Goal: Task Accomplishment & Management: Manage account settings

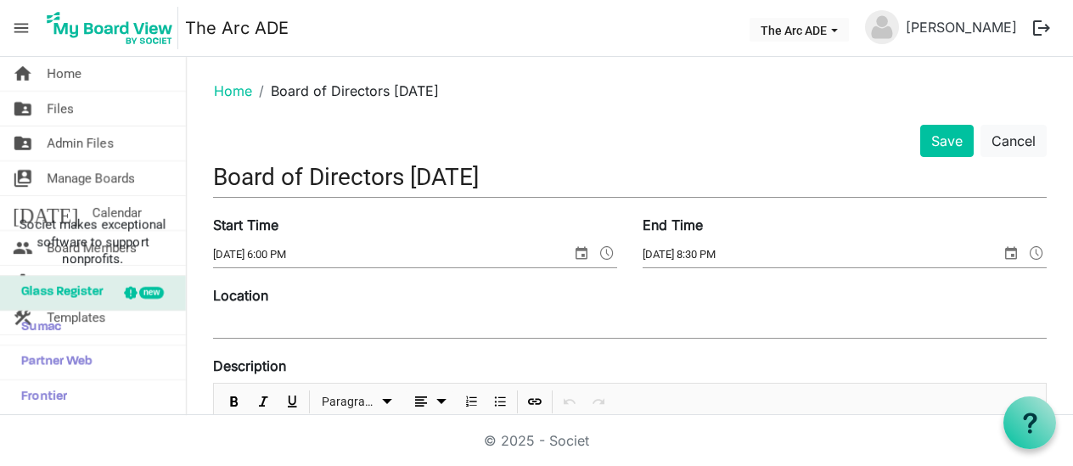
click at [329, 308] on div "Location" at bounding box center [629, 313] width 859 height 57
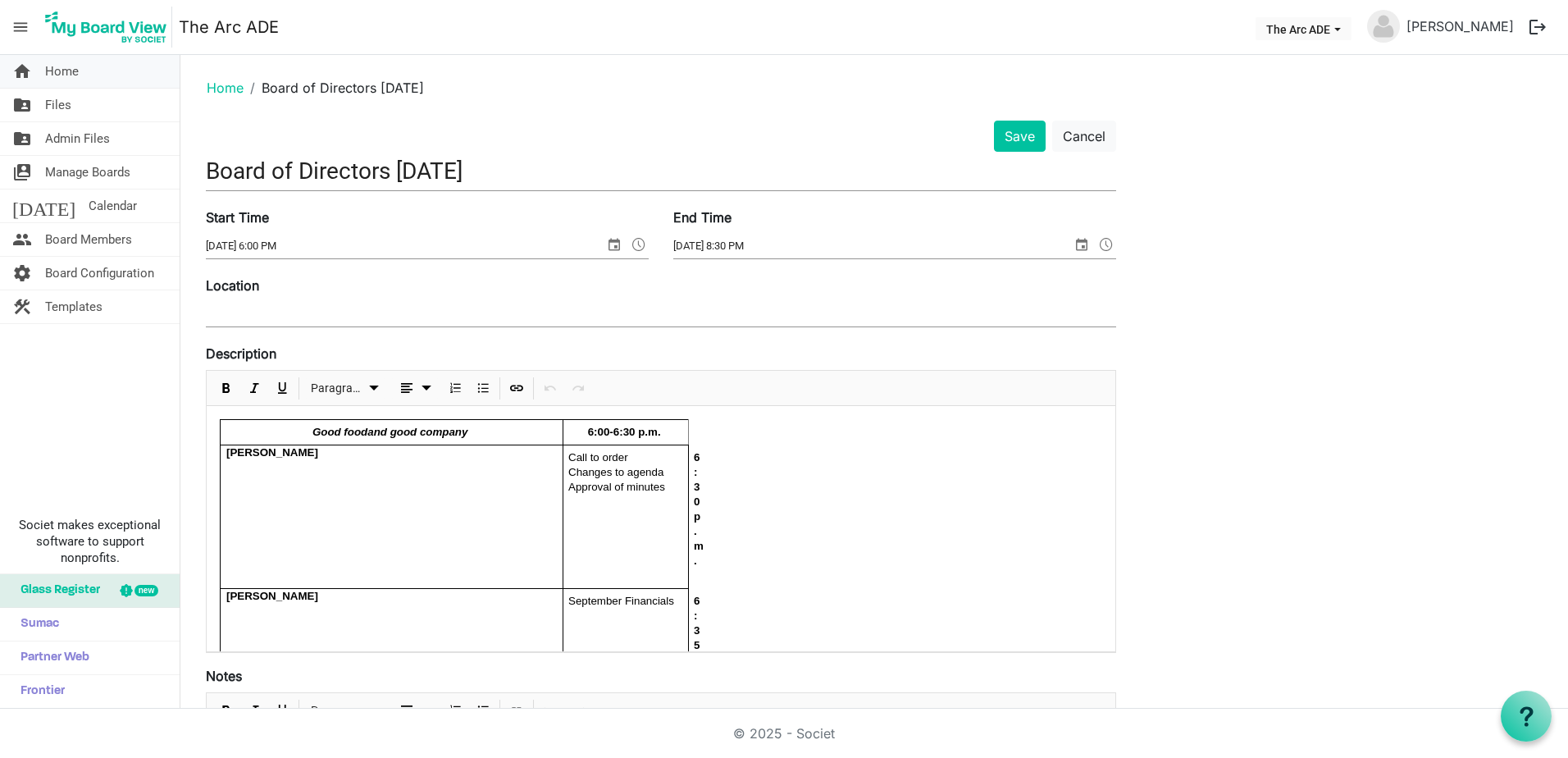
click at [70, 71] on span "Home" at bounding box center [62, 71] width 34 height 33
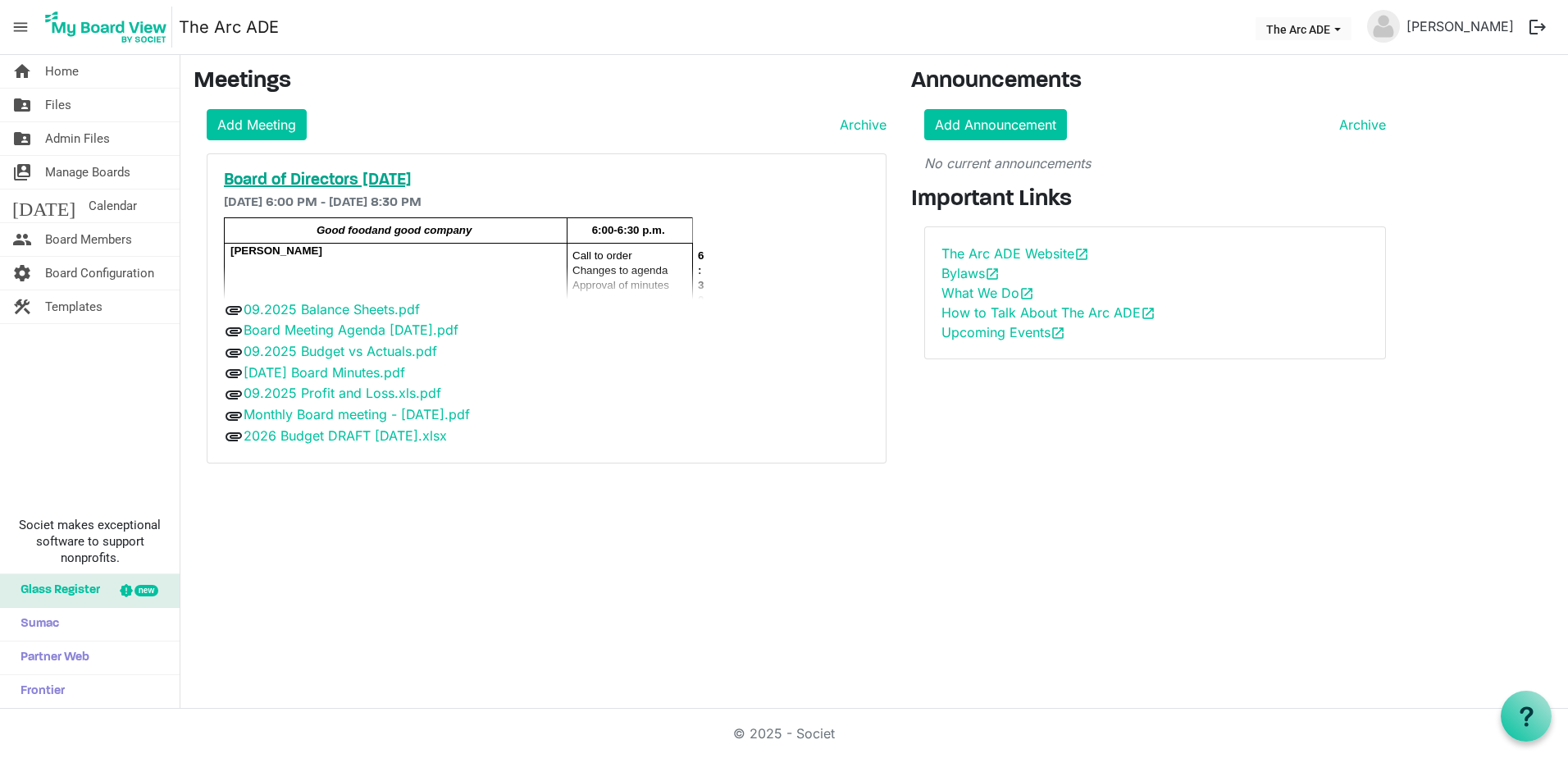
click at [379, 182] on h5 "Board of Directors [DATE]" at bounding box center [546, 181] width 645 height 19
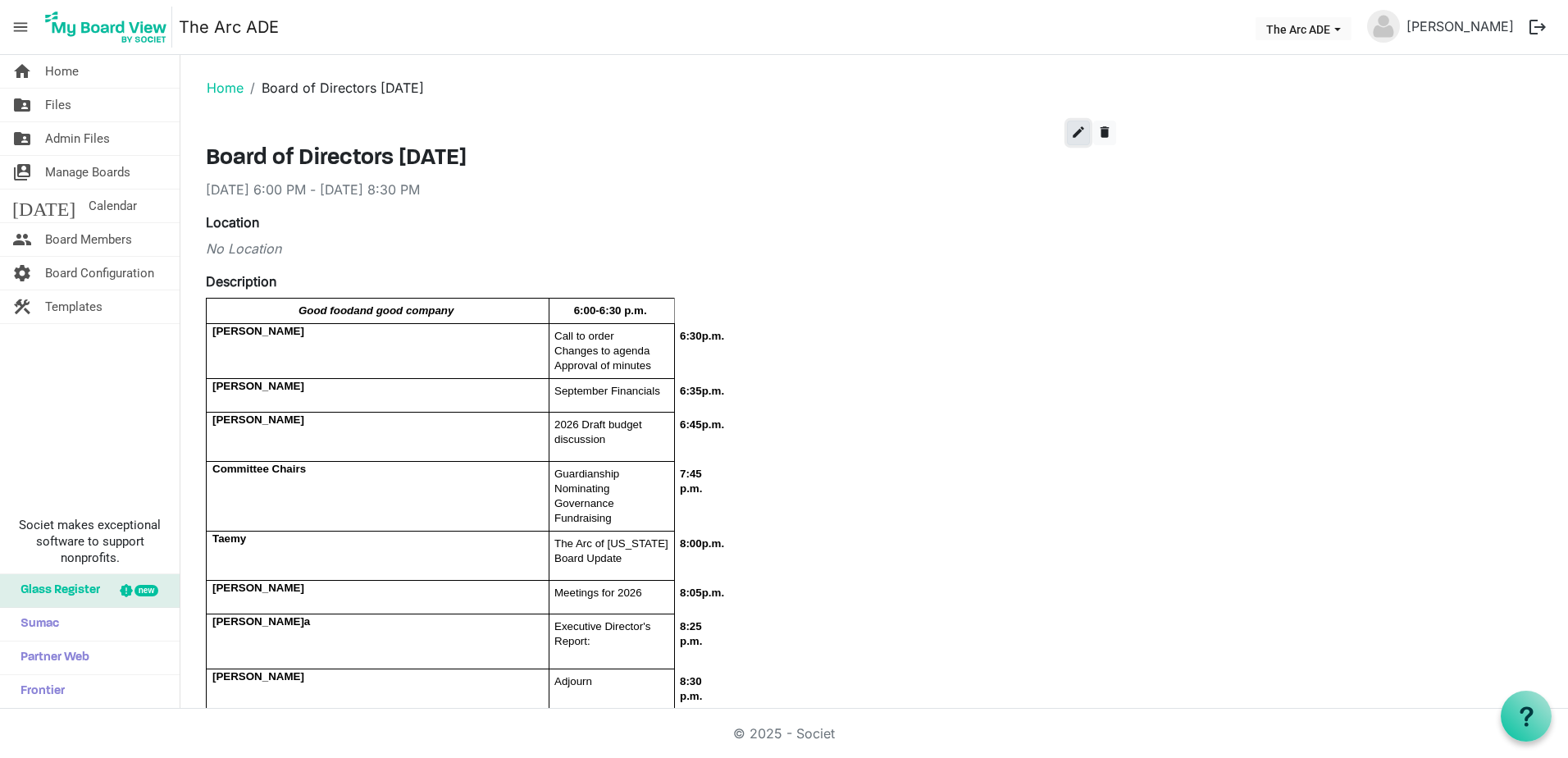
click at [1076, 130] on span "edit" at bounding box center [1078, 131] width 14 height 14
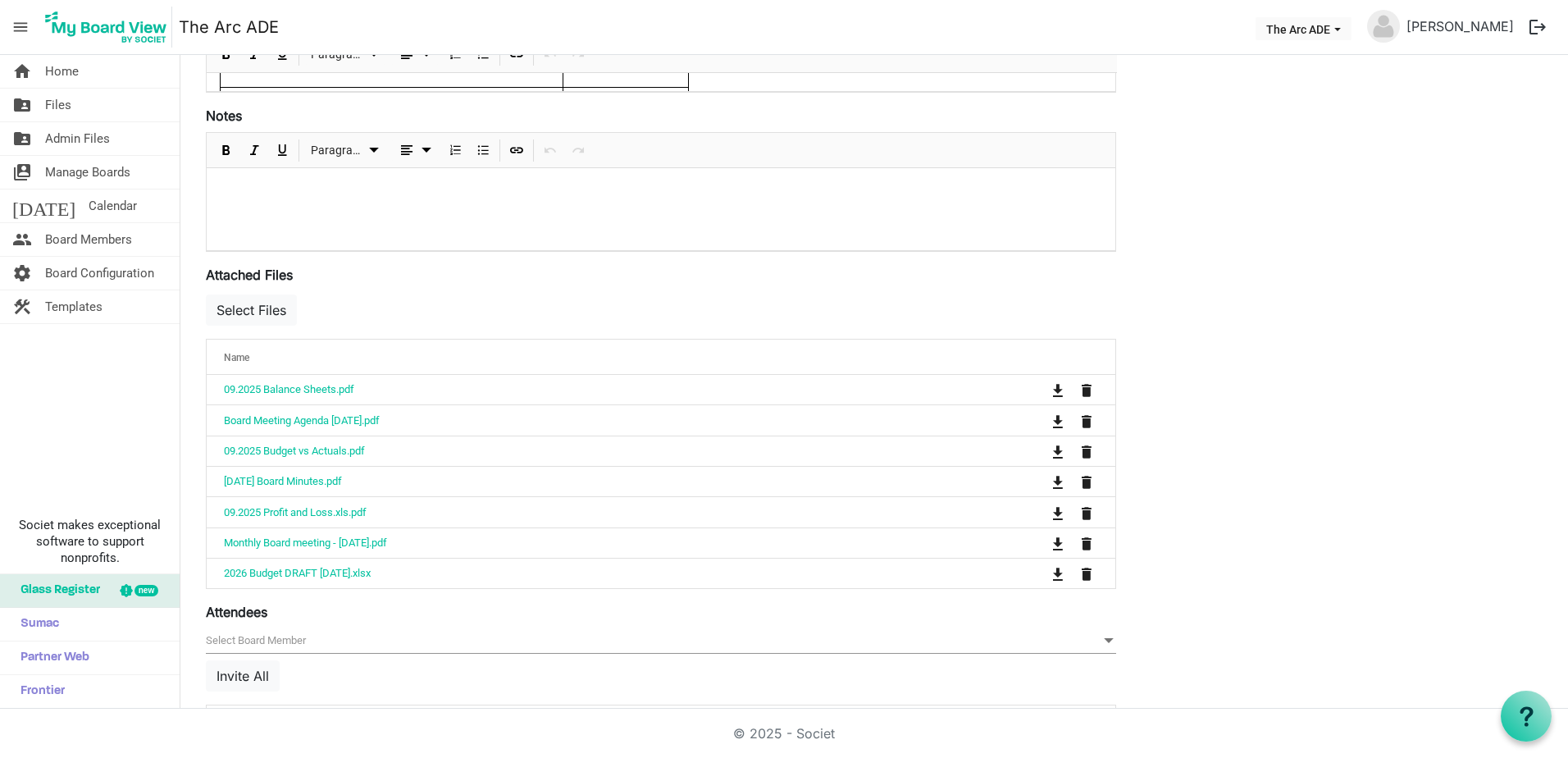
scroll to position [656, 0]
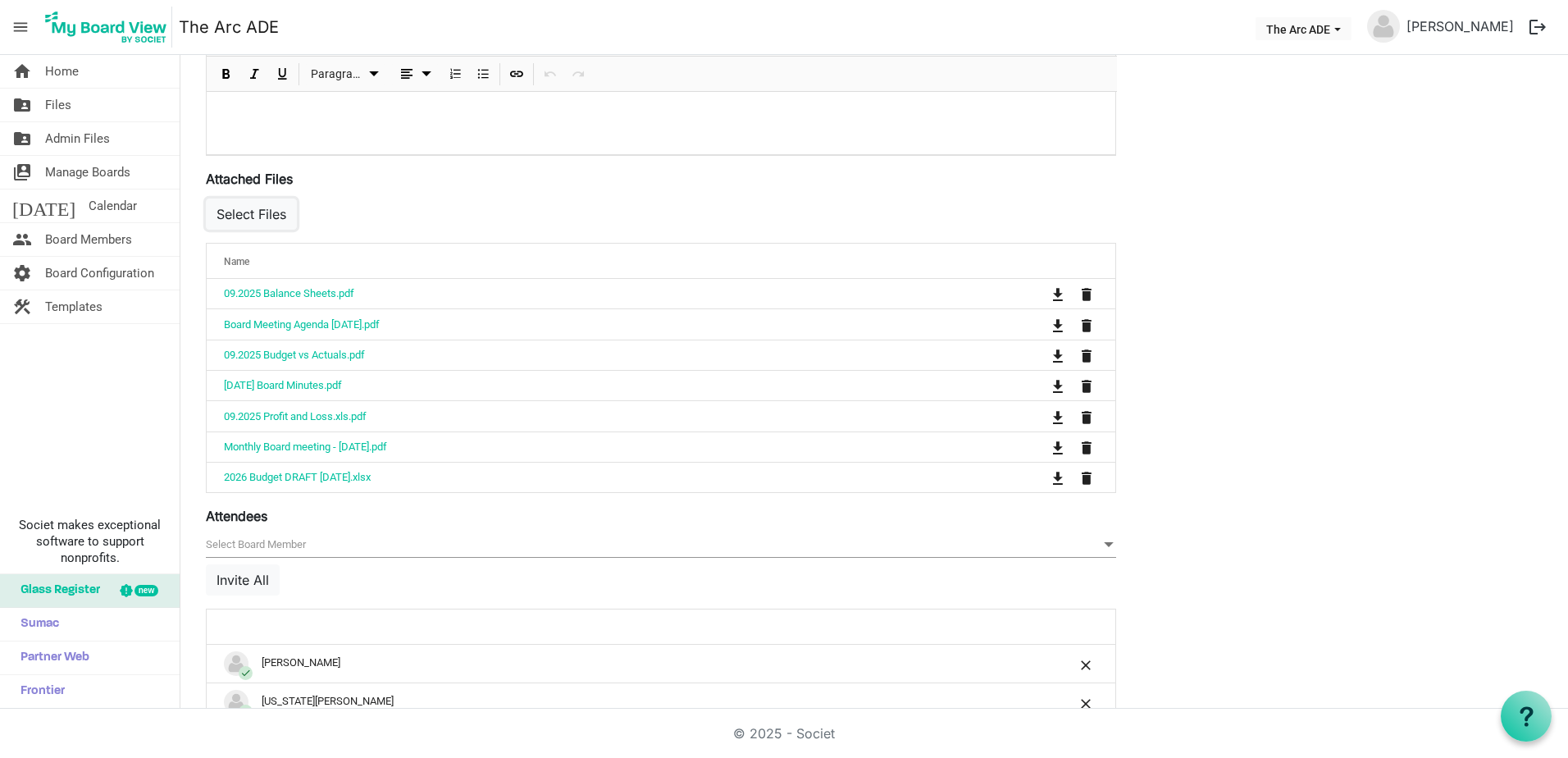
click at [271, 210] on button "Select Files" at bounding box center [251, 213] width 91 height 31
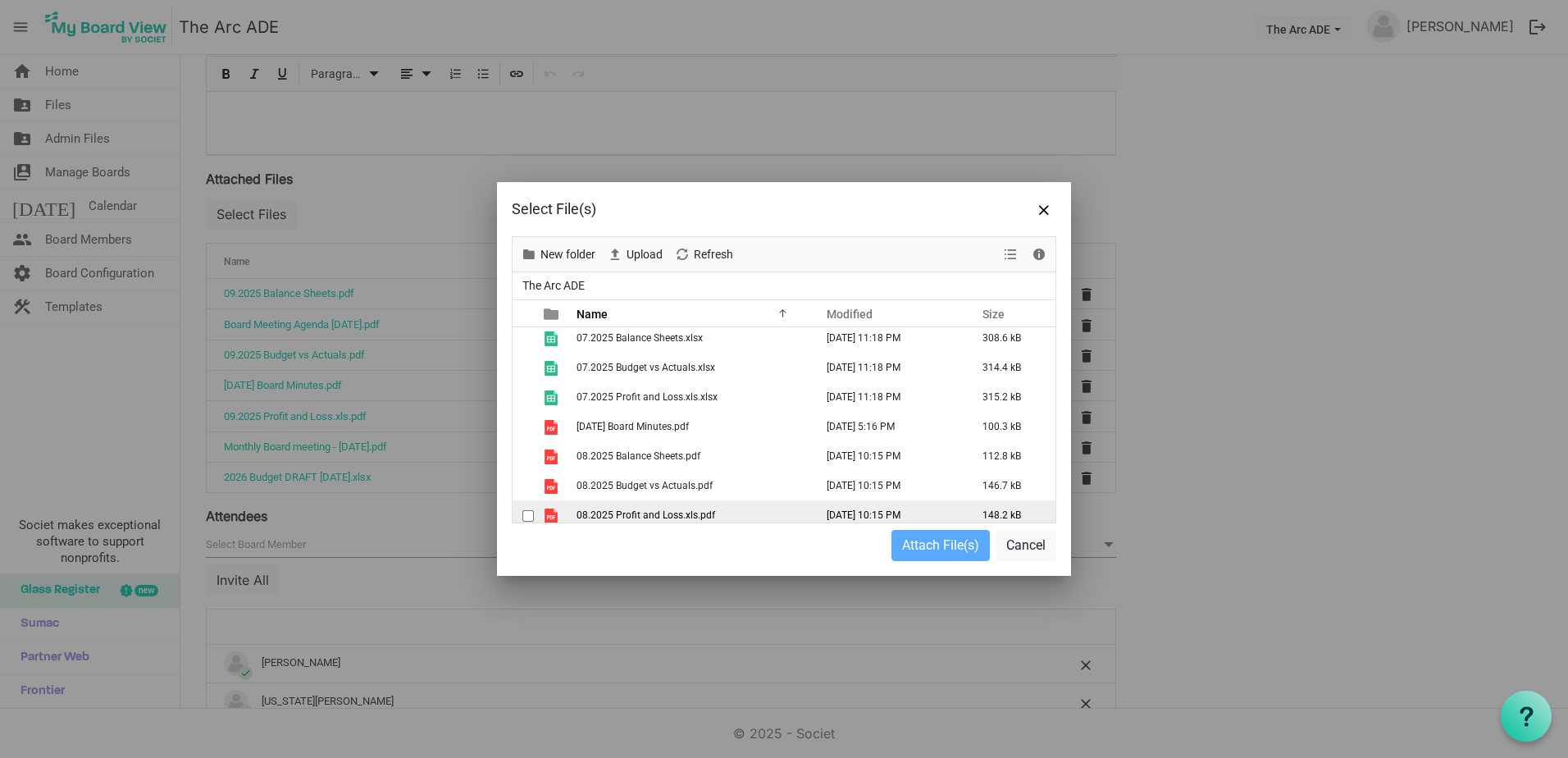
scroll to position [491, 0]
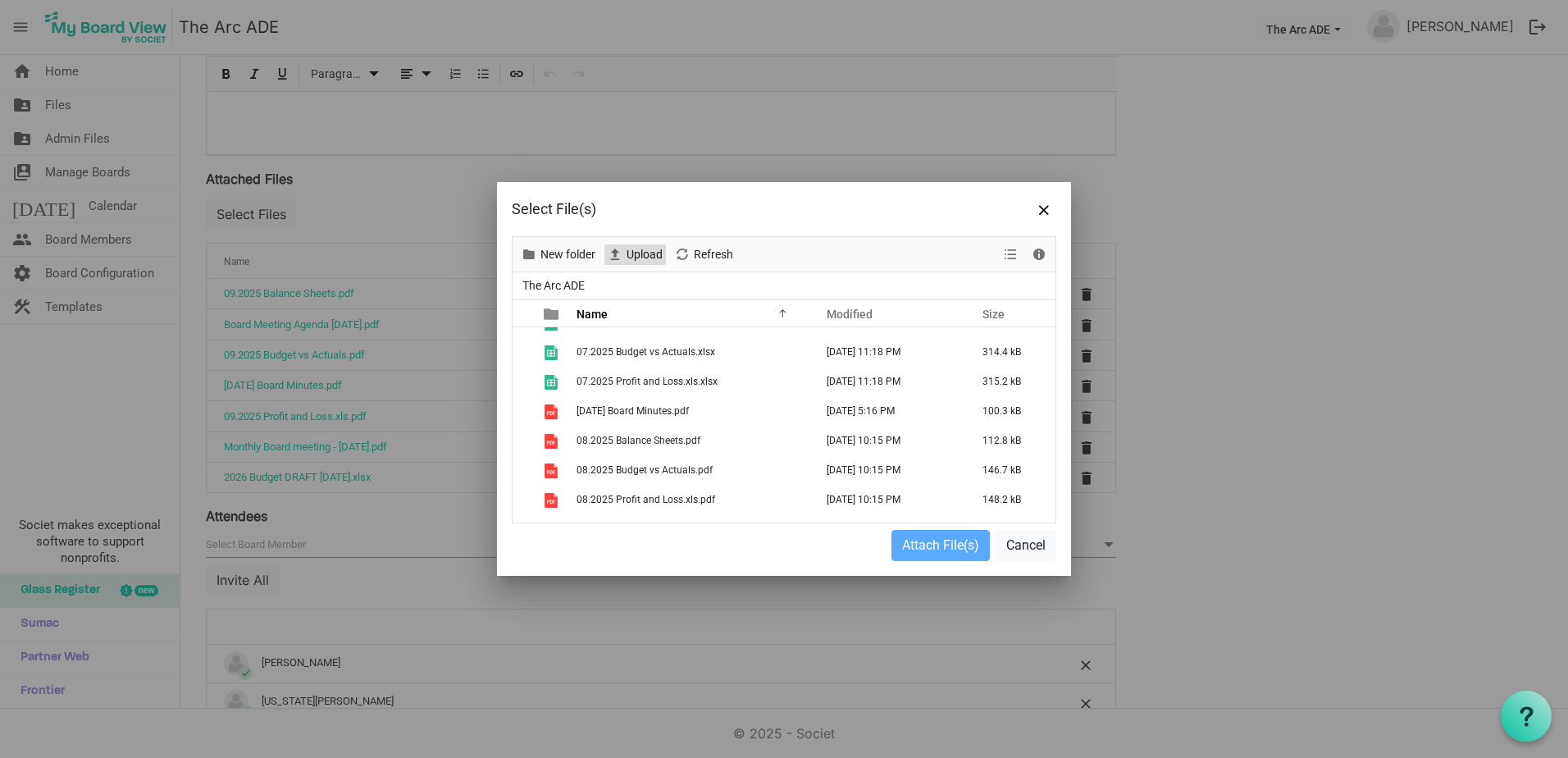
click at [644, 253] on span "Upload" at bounding box center [644, 254] width 40 height 20
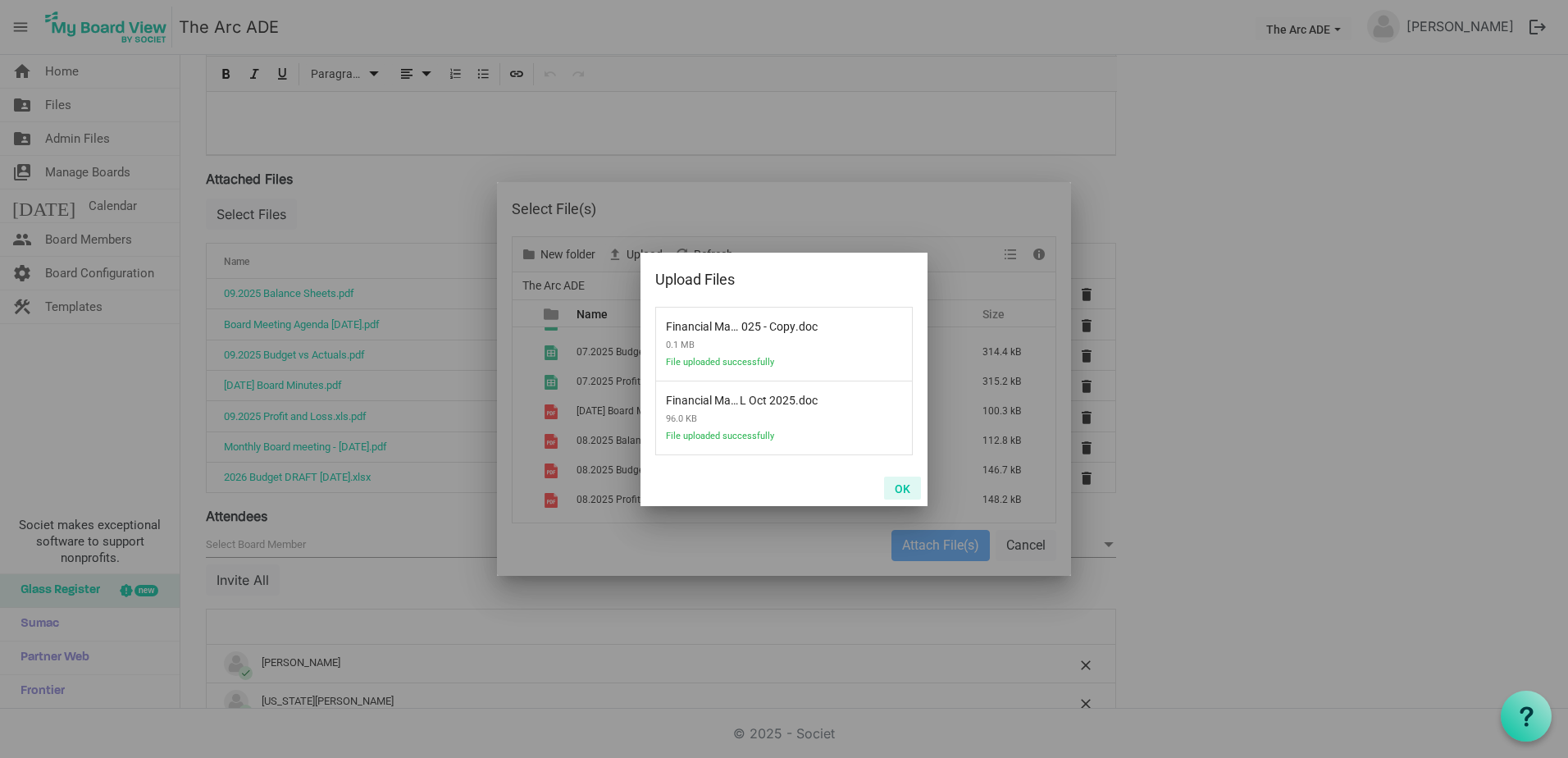
click at [898, 485] on button "OK" at bounding box center [902, 488] width 37 height 23
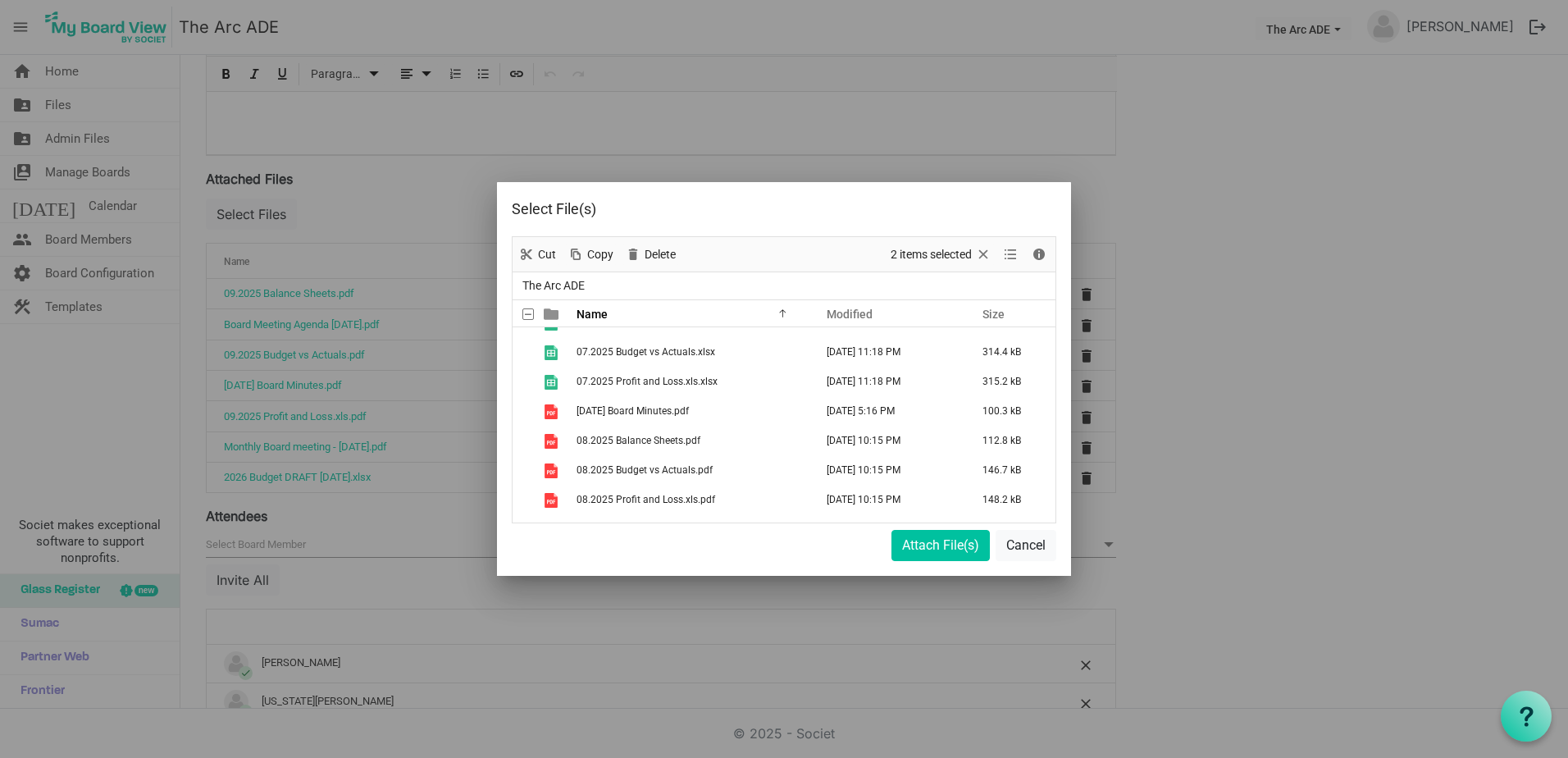
scroll to position [1095, 0]
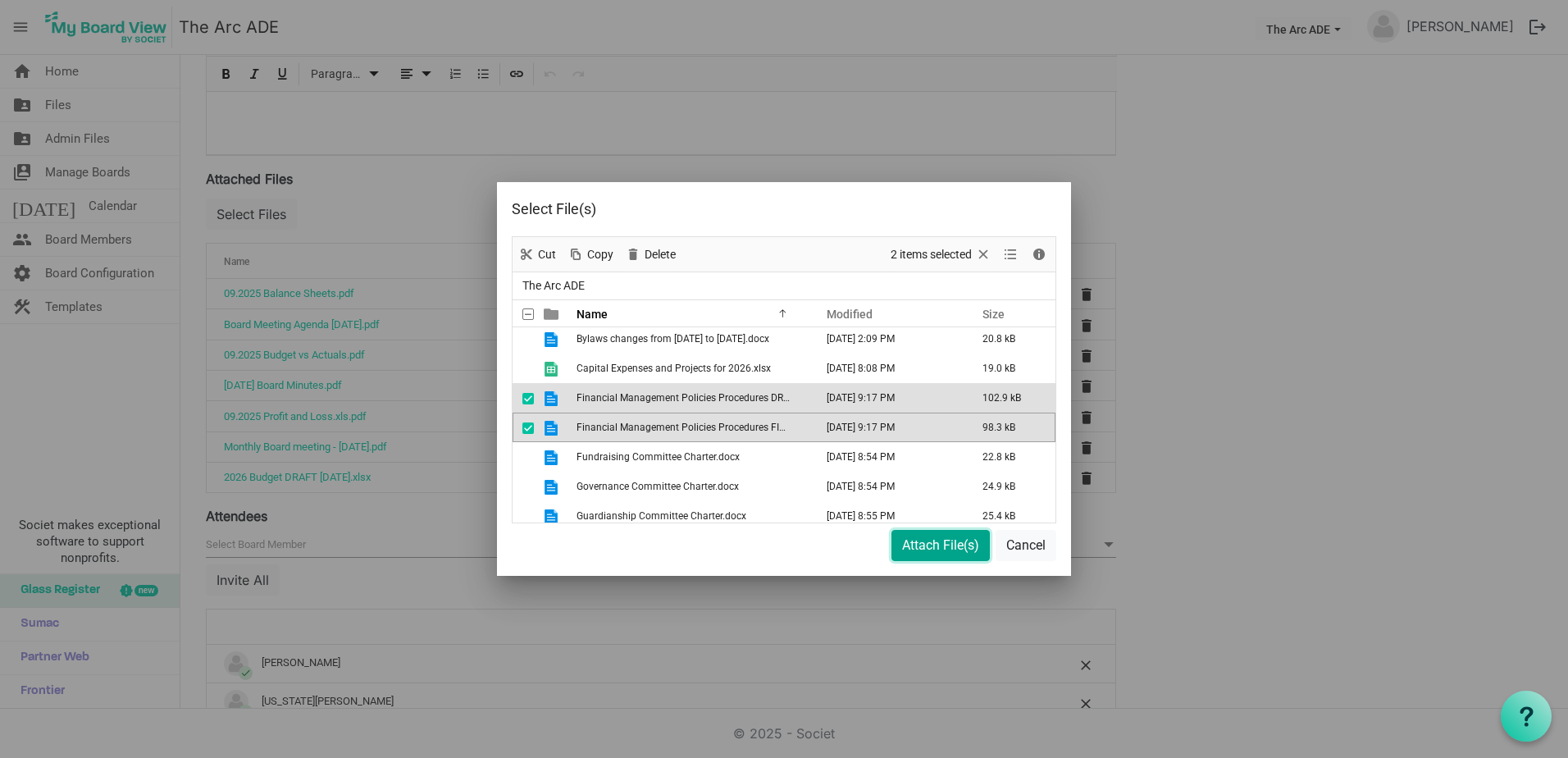
click at [920, 540] on button "Attach File(s)" at bounding box center [940, 546] width 98 height 31
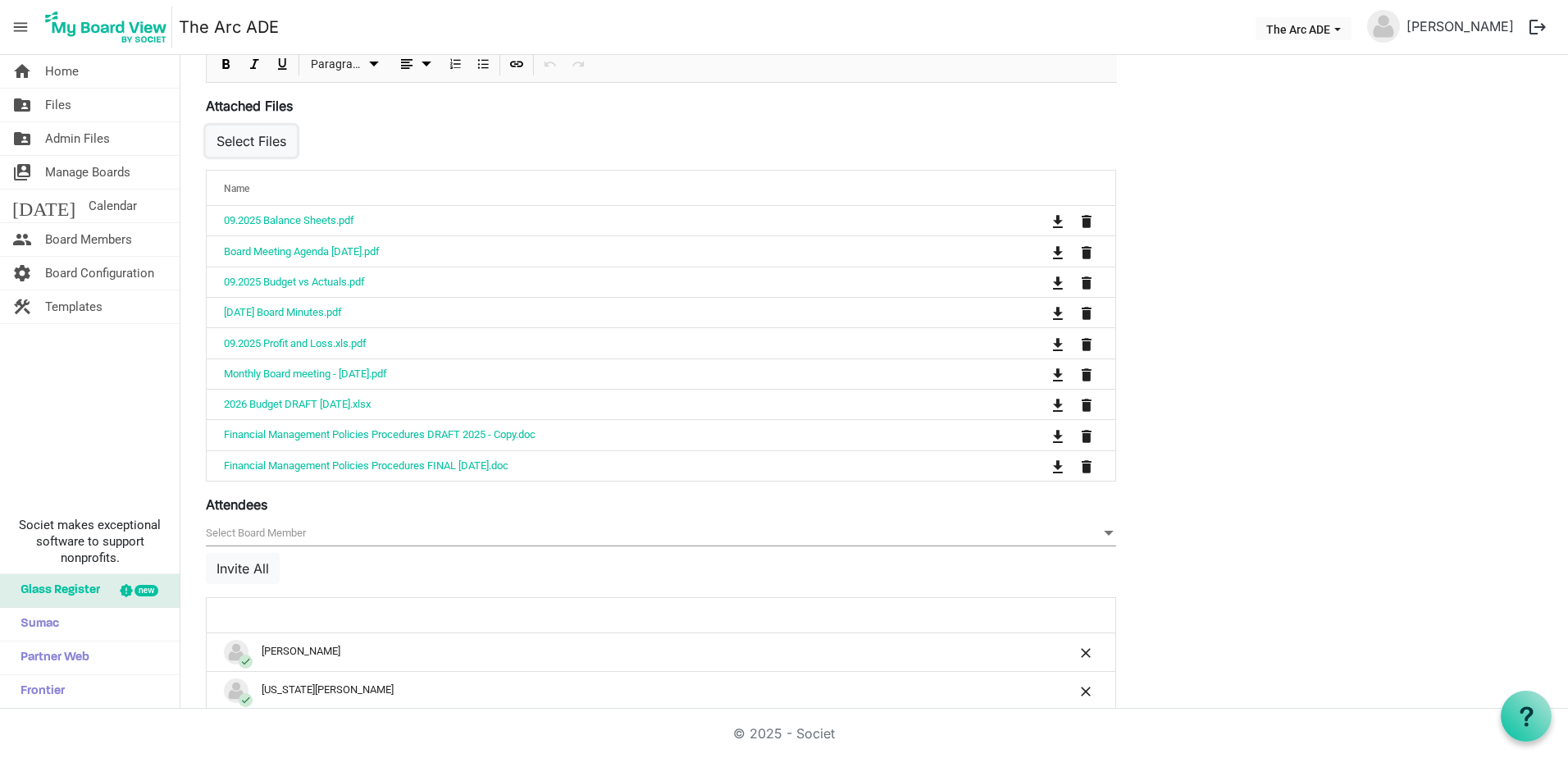
scroll to position [738, 0]
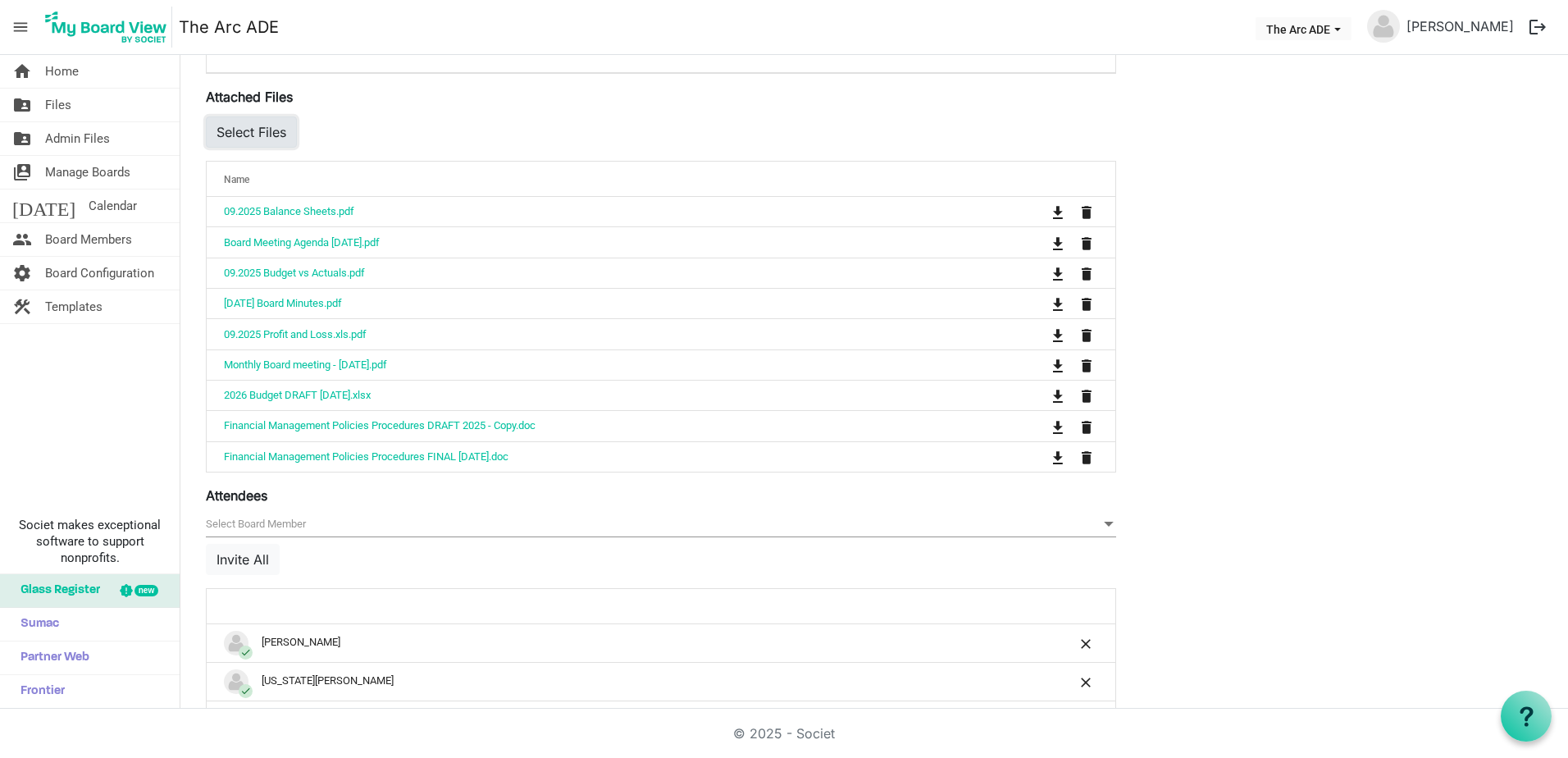
click at [272, 127] on button "Select Files" at bounding box center [251, 132] width 91 height 31
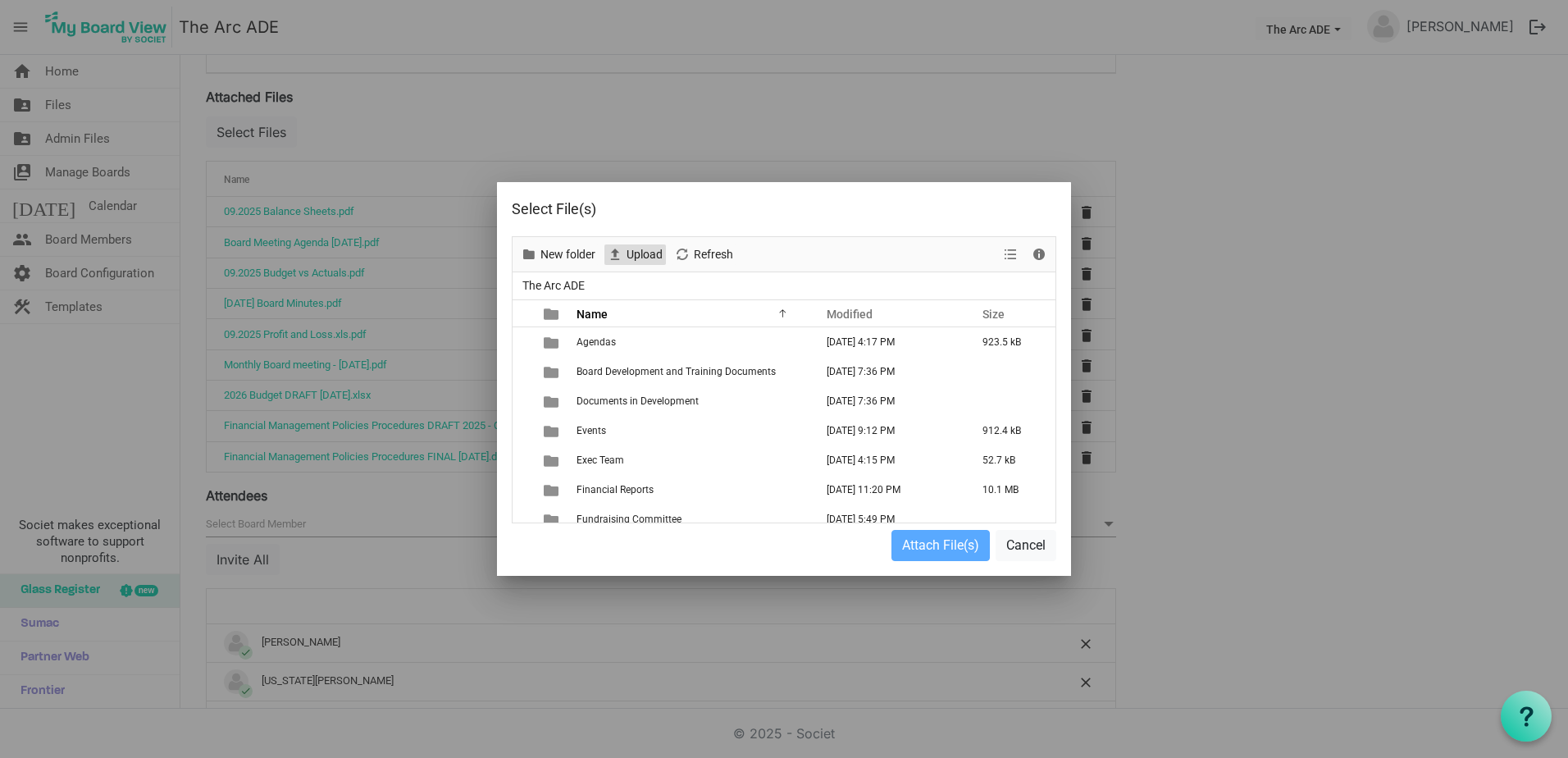
click at [647, 253] on span "Upload" at bounding box center [644, 254] width 40 height 20
click at [1021, 540] on button "Cancel" at bounding box center [1025, 546] width 61 height 31
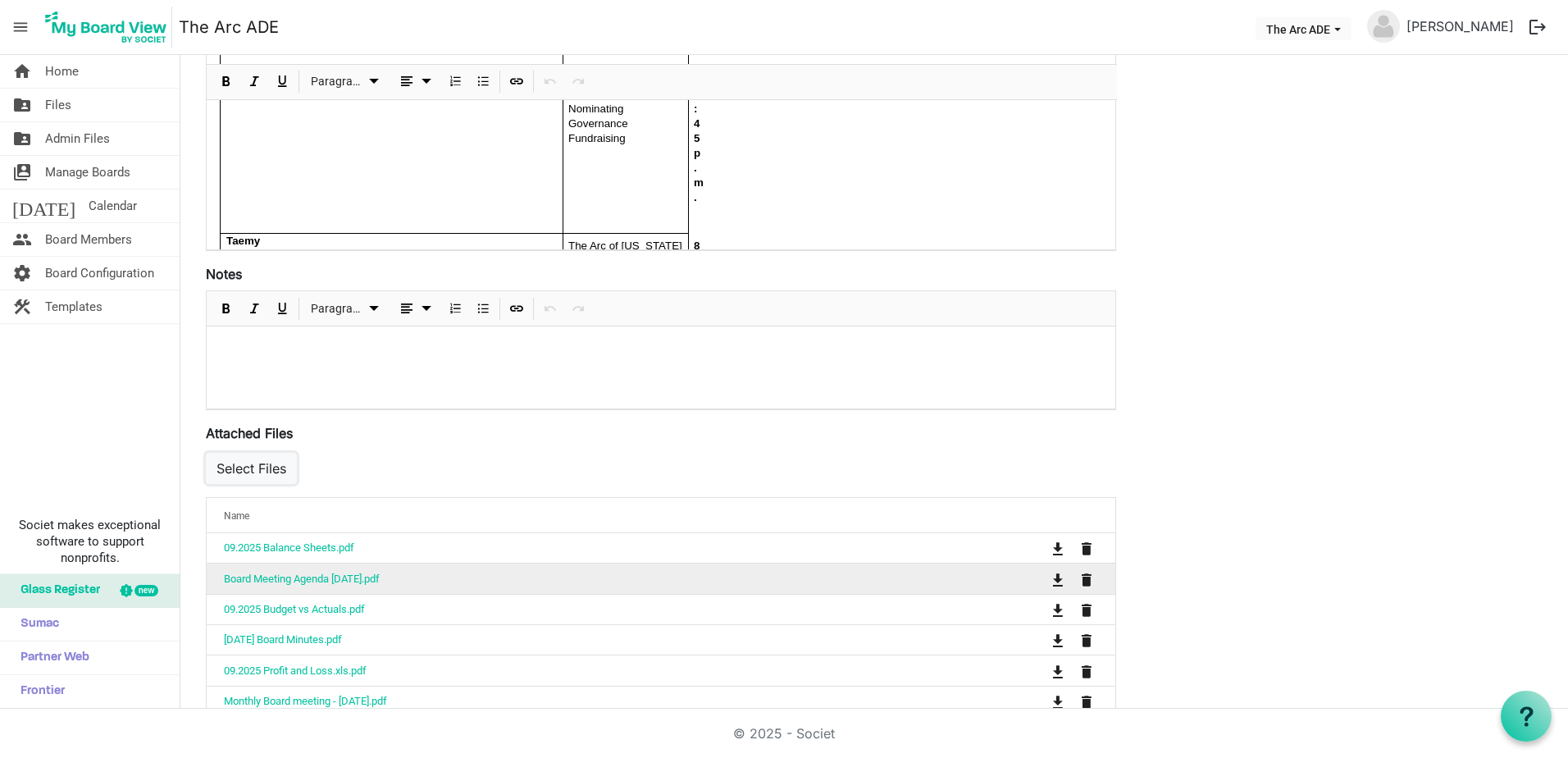
scroll to position [410, 0]
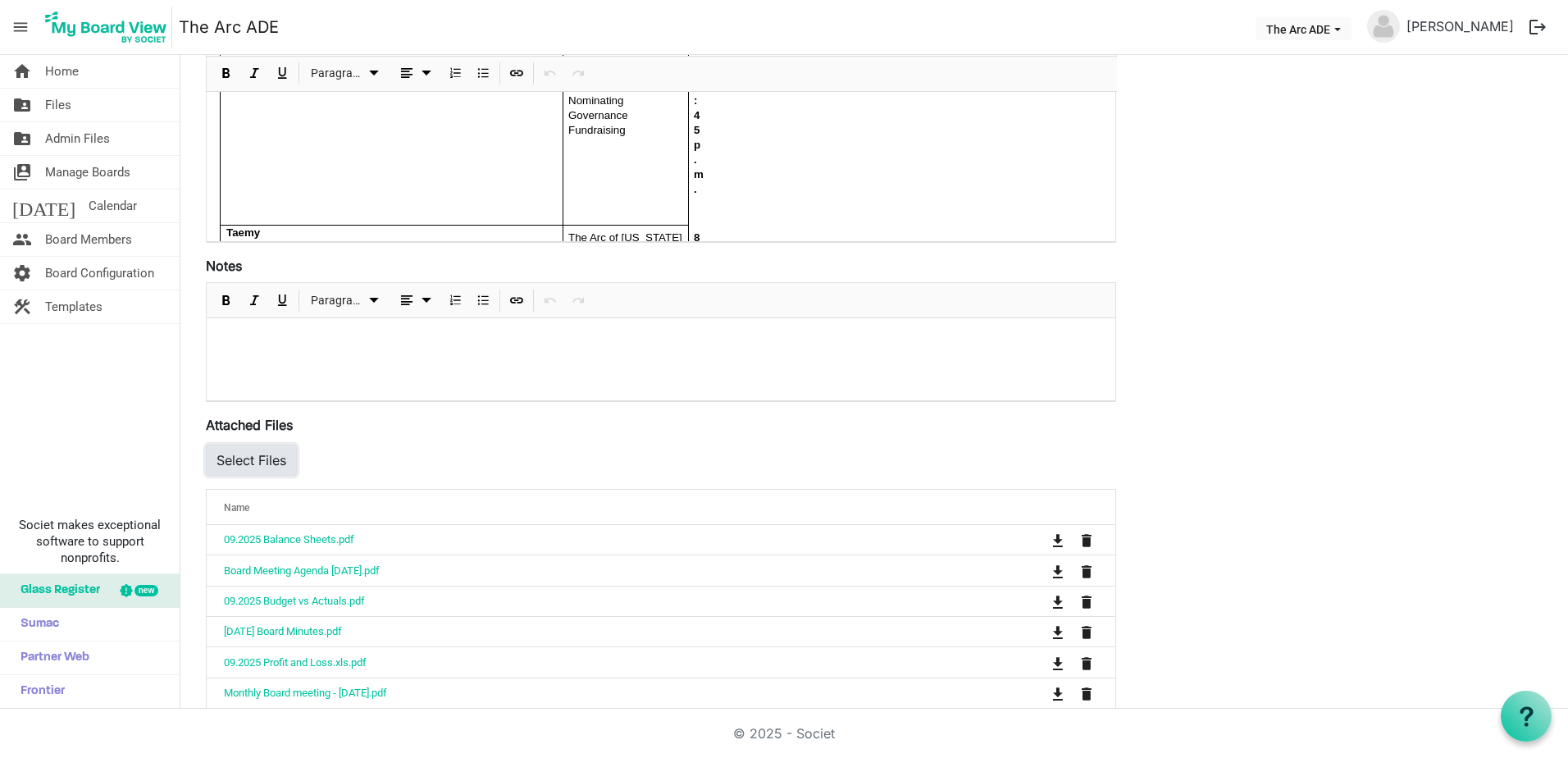
click at [254, 459] on button "Select Files" at bounding box center [251, 460] width 91 height 31
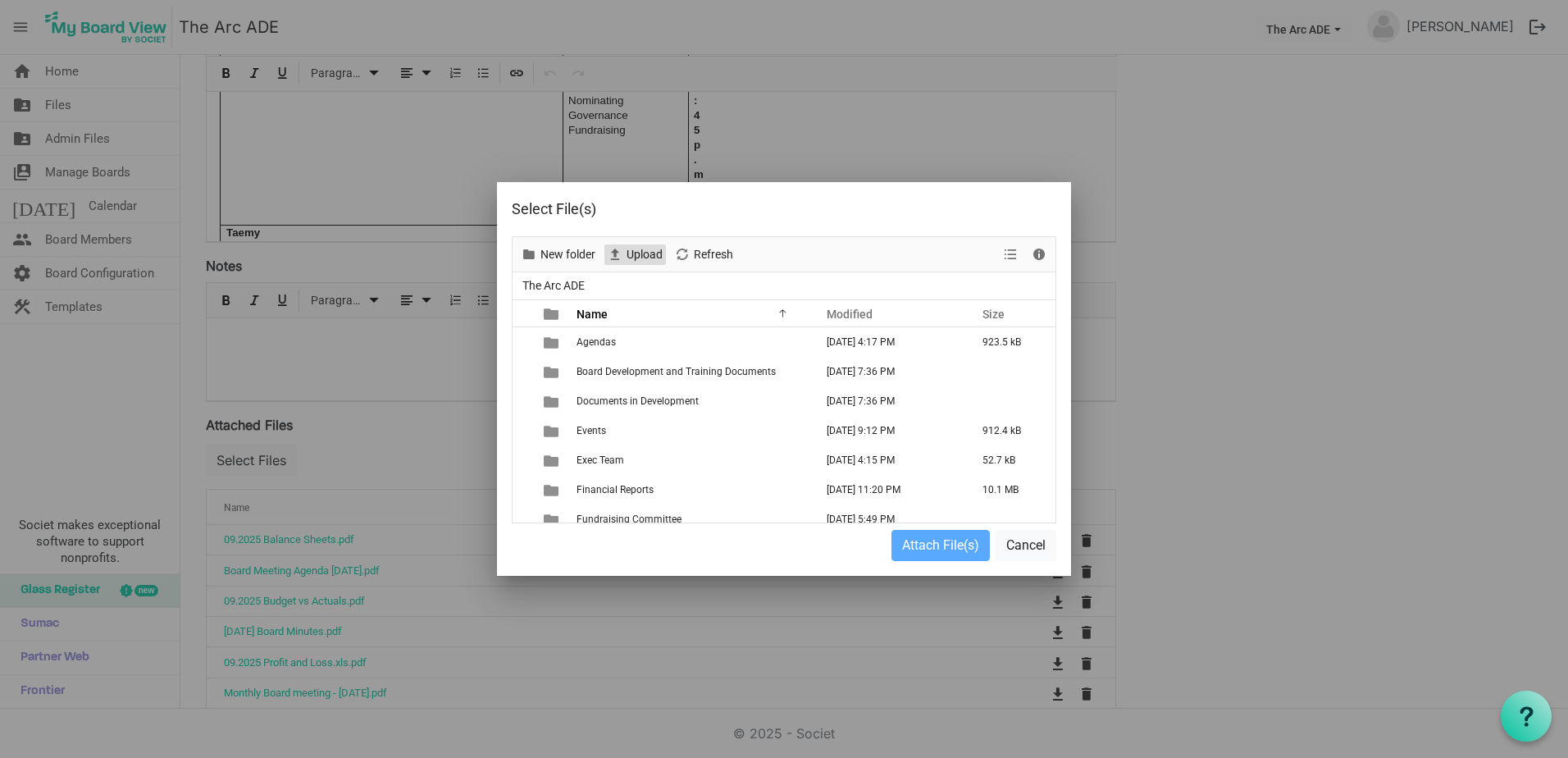
click at [640, 253] on span "Upload" at bounding box center [644, 254] width 40 height 20
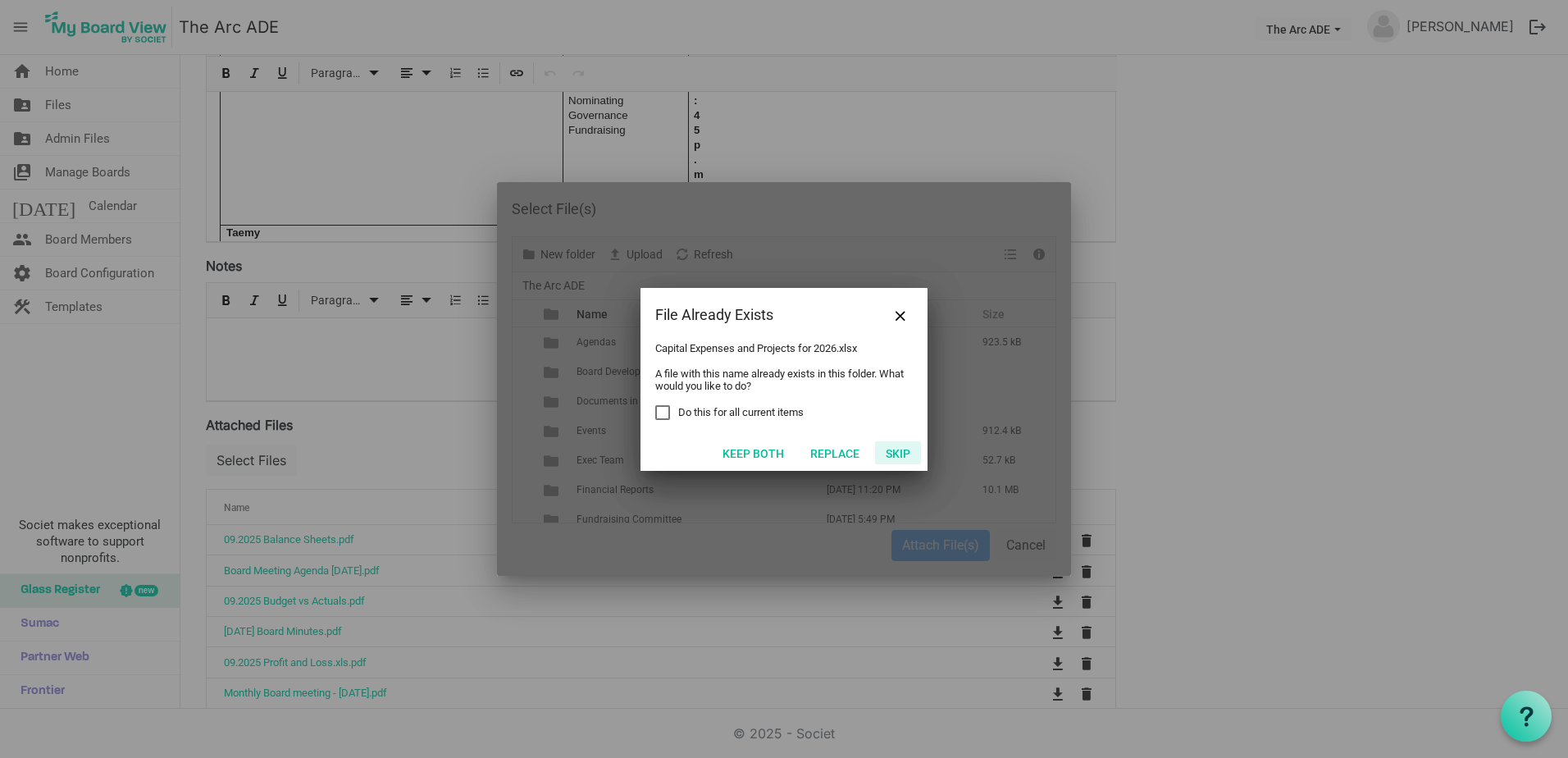
click at [899, 449] on button "Skip" at bounding box center [898, 453] width 46 height 23
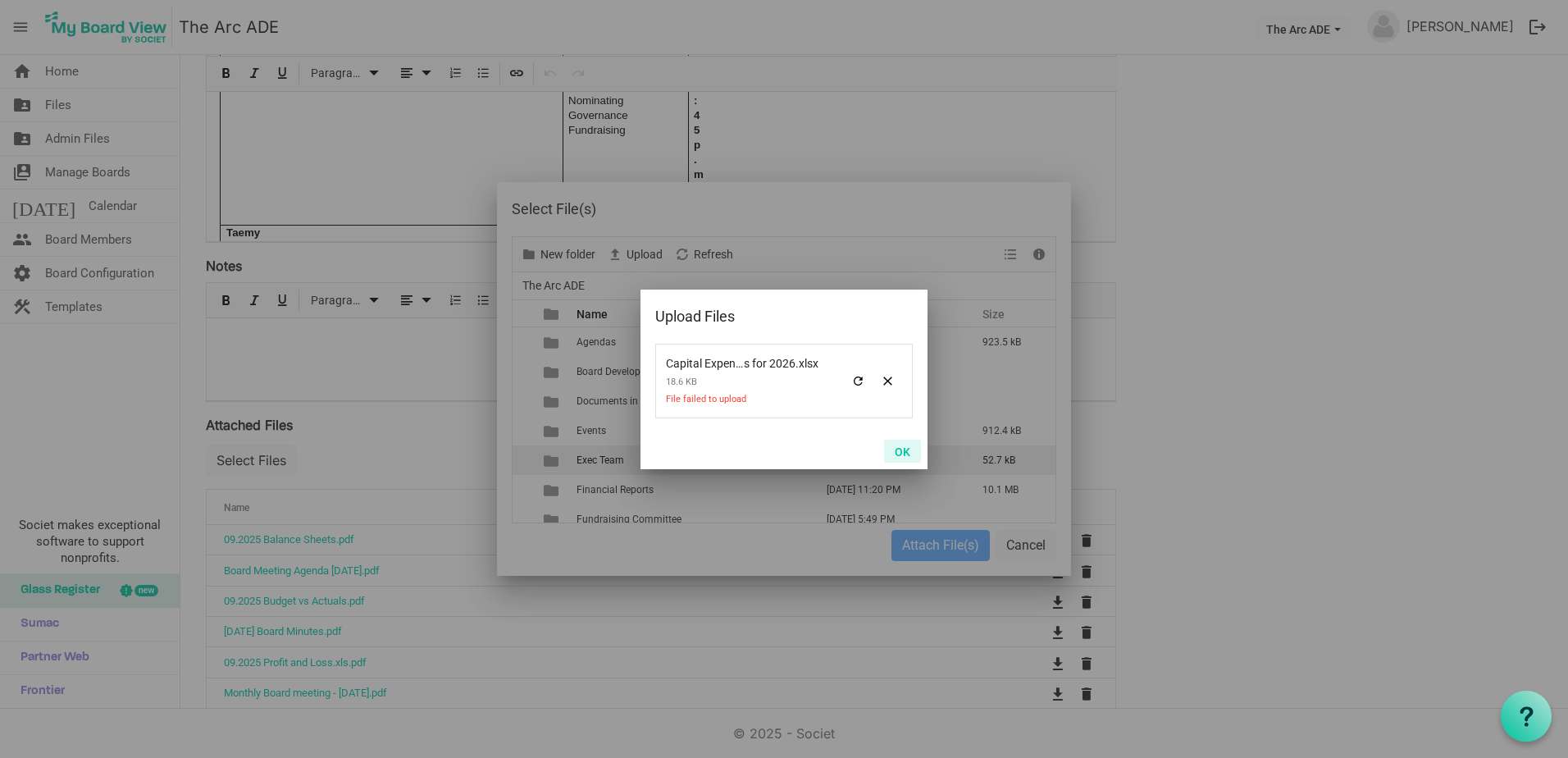
click at [903, 448] on button "OK" at bounding box center [902, 451] width 37 height 23
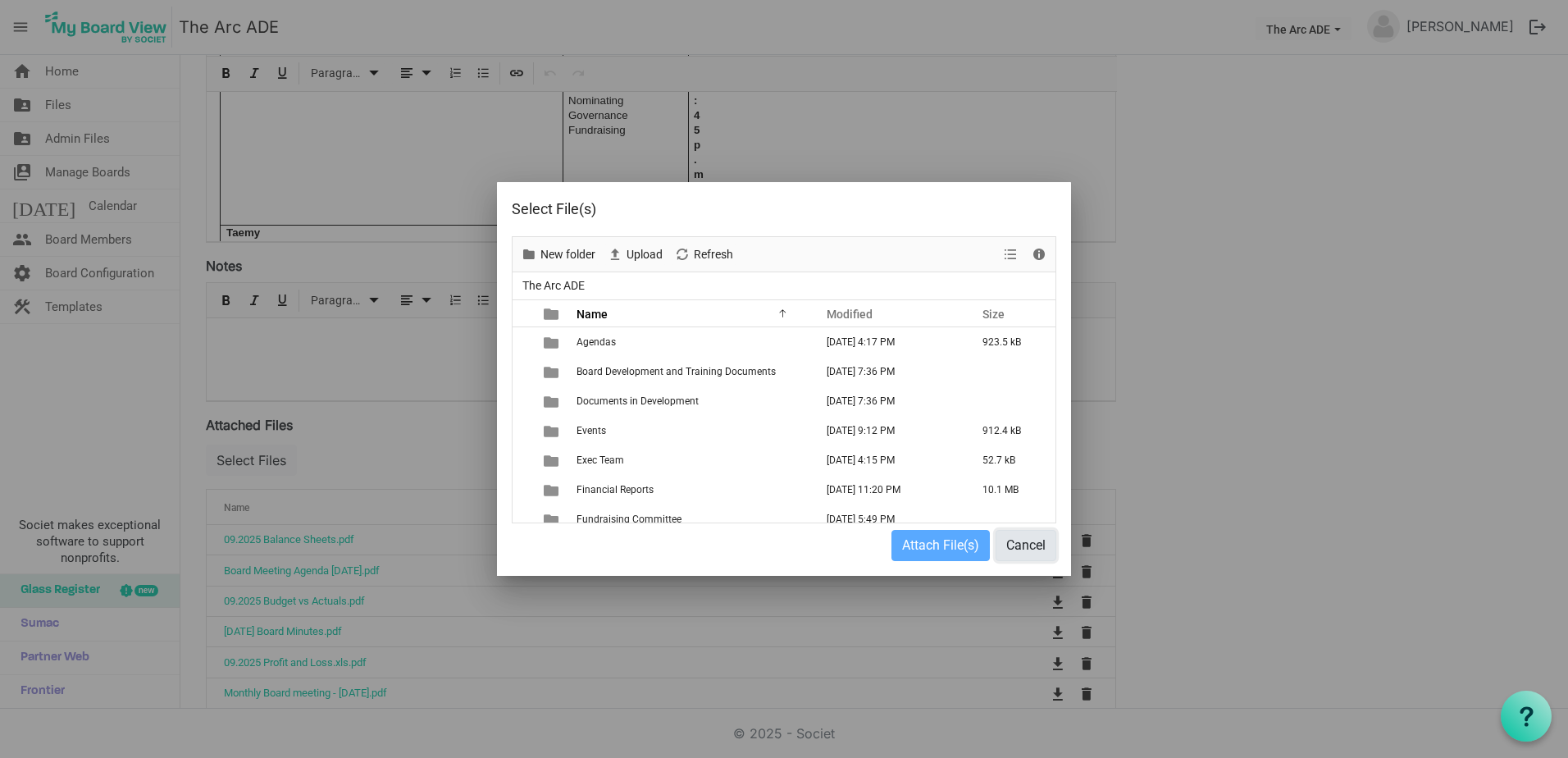
click at [1031, 543] on button "Cancel" at bounding box center [1025, 546] width 61 height 31
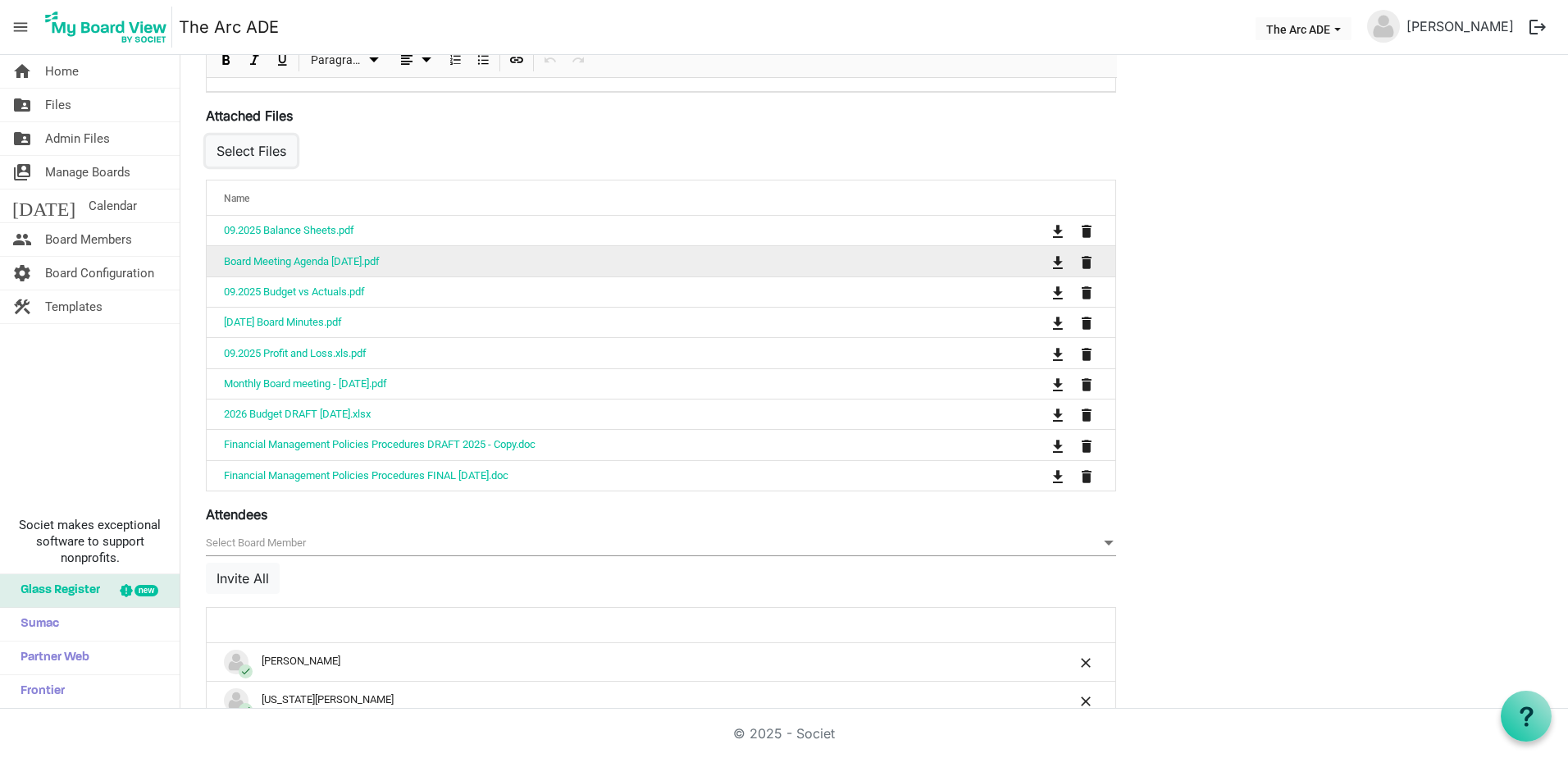
scroll to position [720, 0]
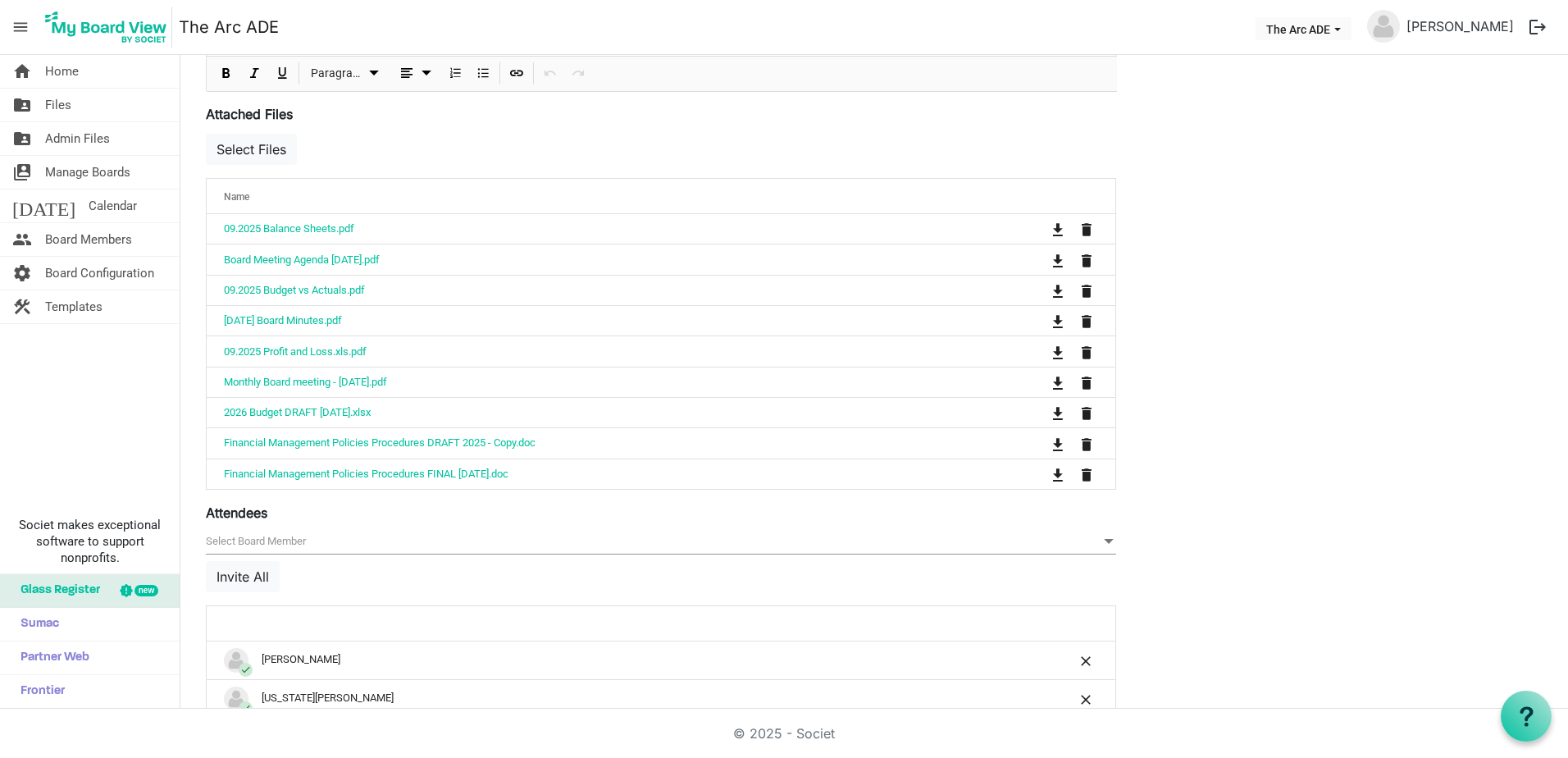
click at [1108, 537] on span at bounding box center [1107, 541] width 14 height 18
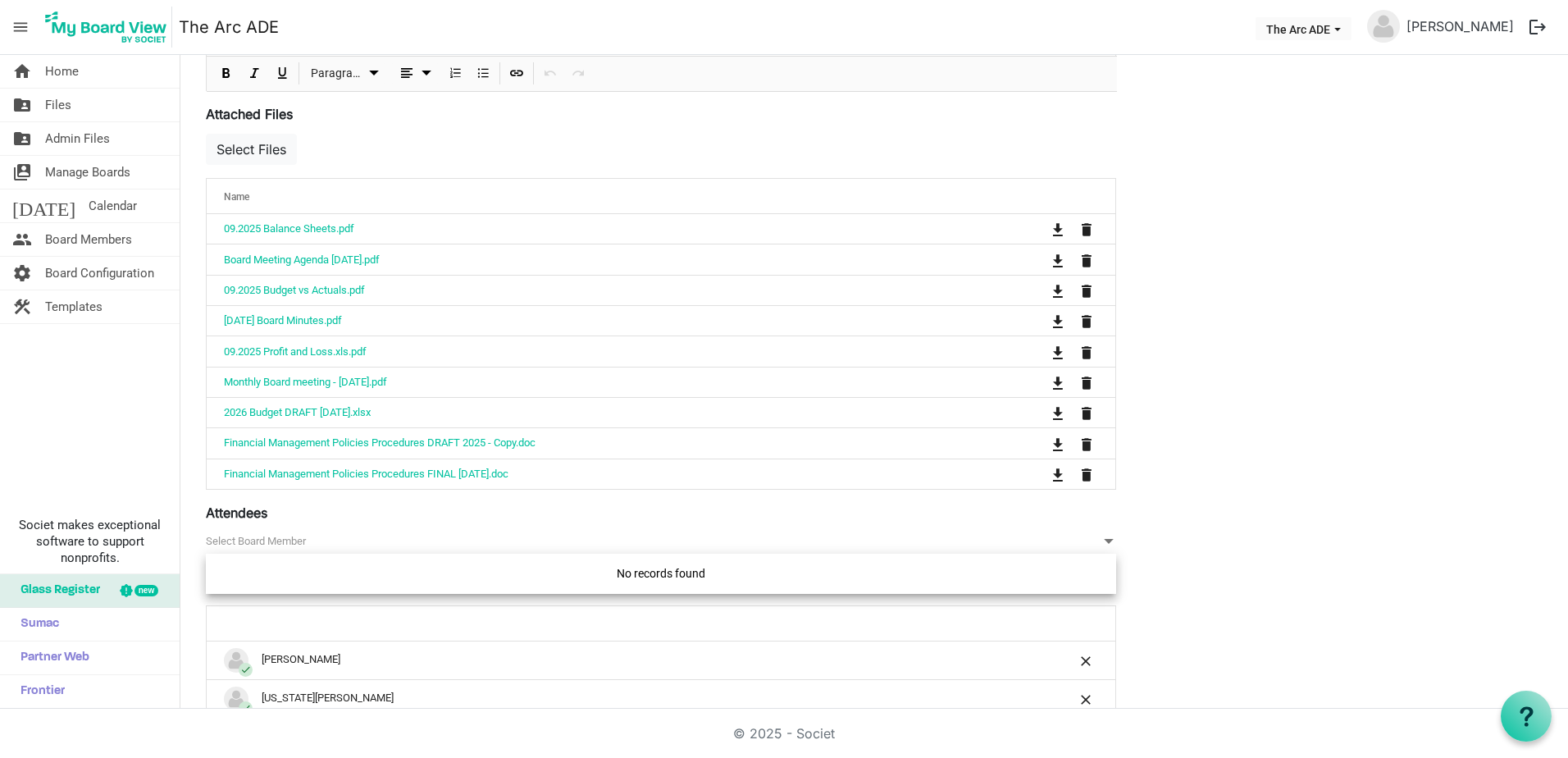
click at [1247, 460] on div "Save Cancel Board of Directors October 2025 Start Time 10/15/2025 6:00 PM End T…" at bounding box center [874, 335] width 1361 height 1872
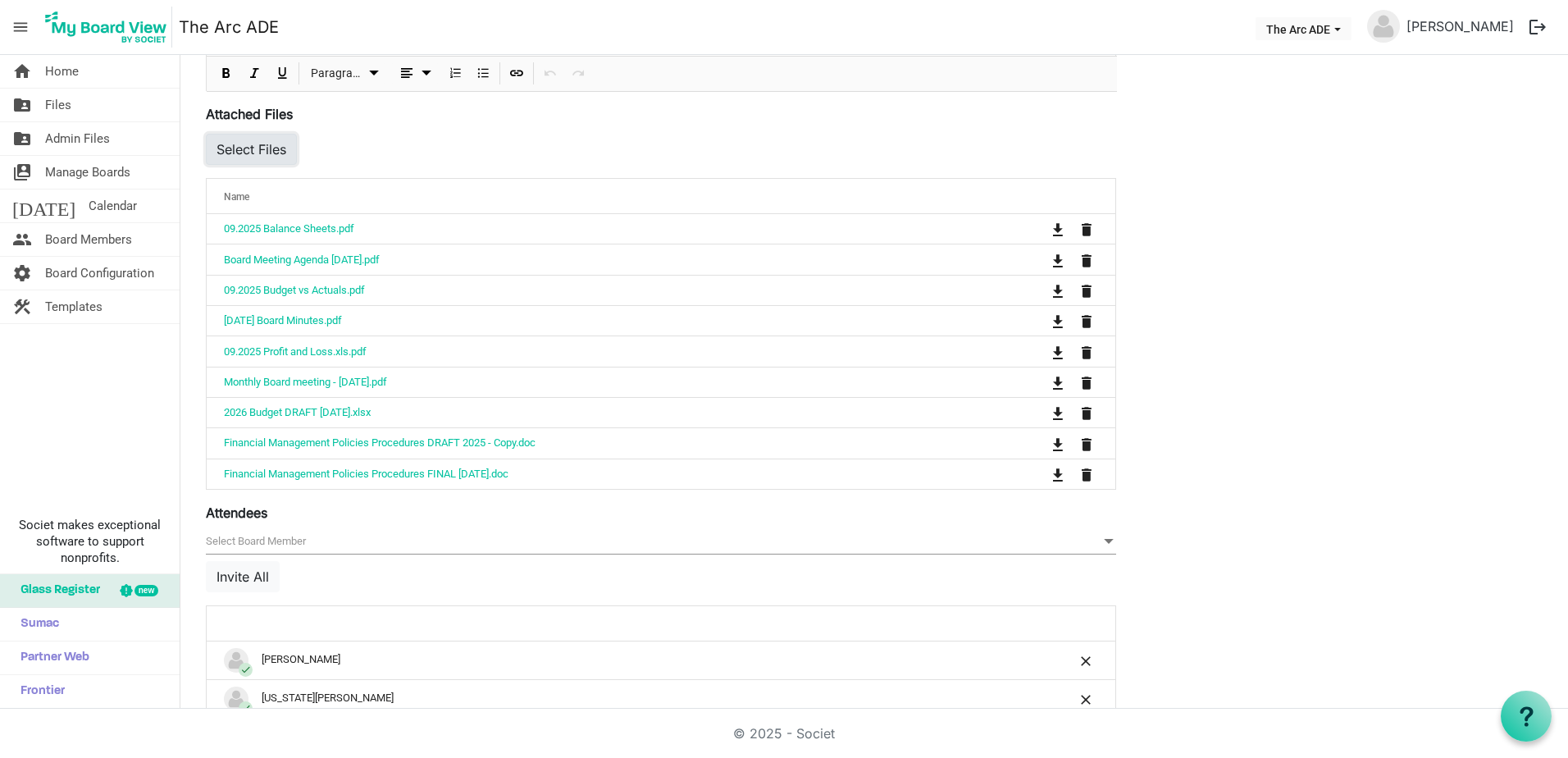
click at [247, 145] on button "Select Files" at bounding box center [251, 149] width 91 height 31
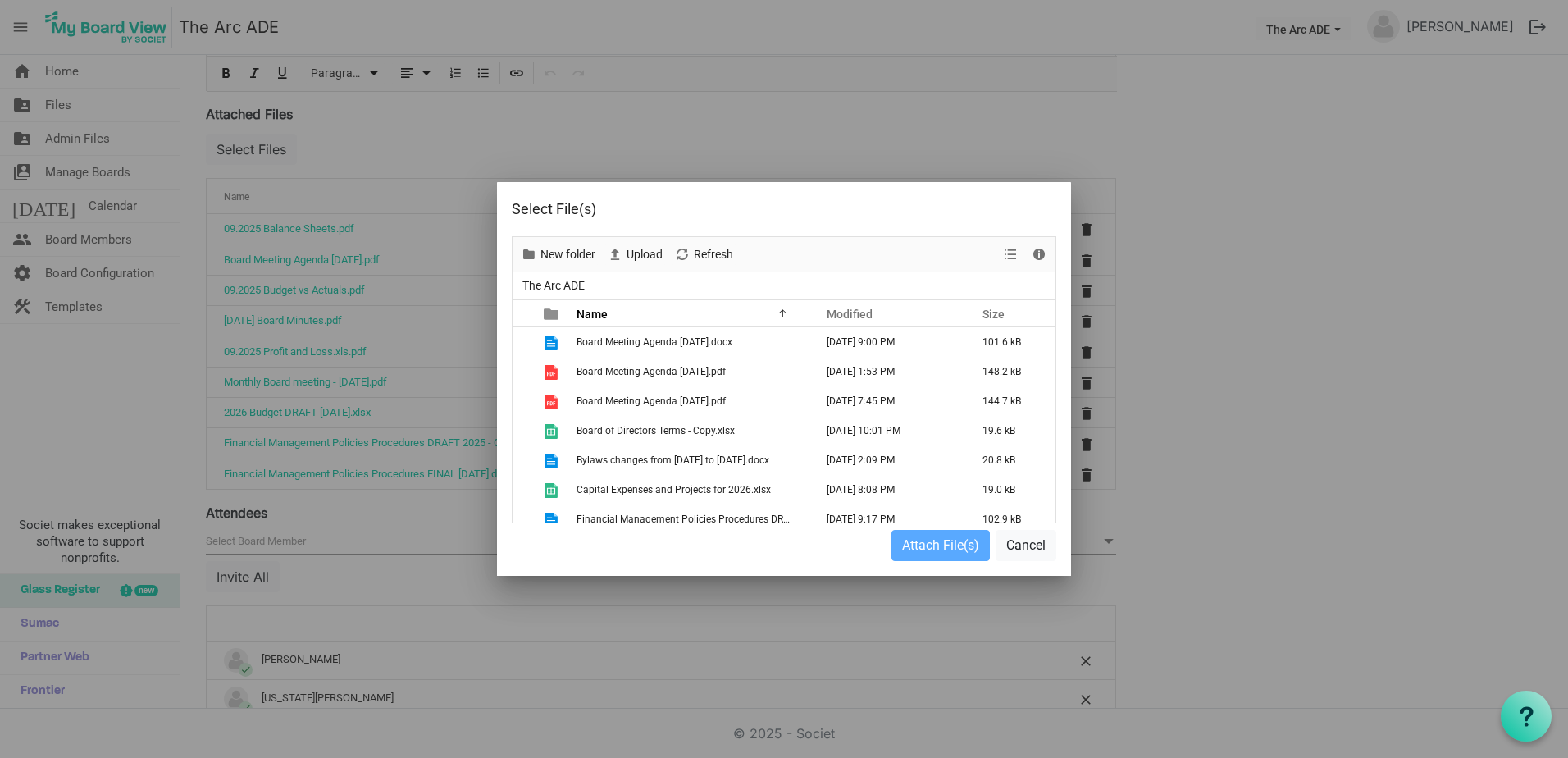
scroll to position [1066, 0]
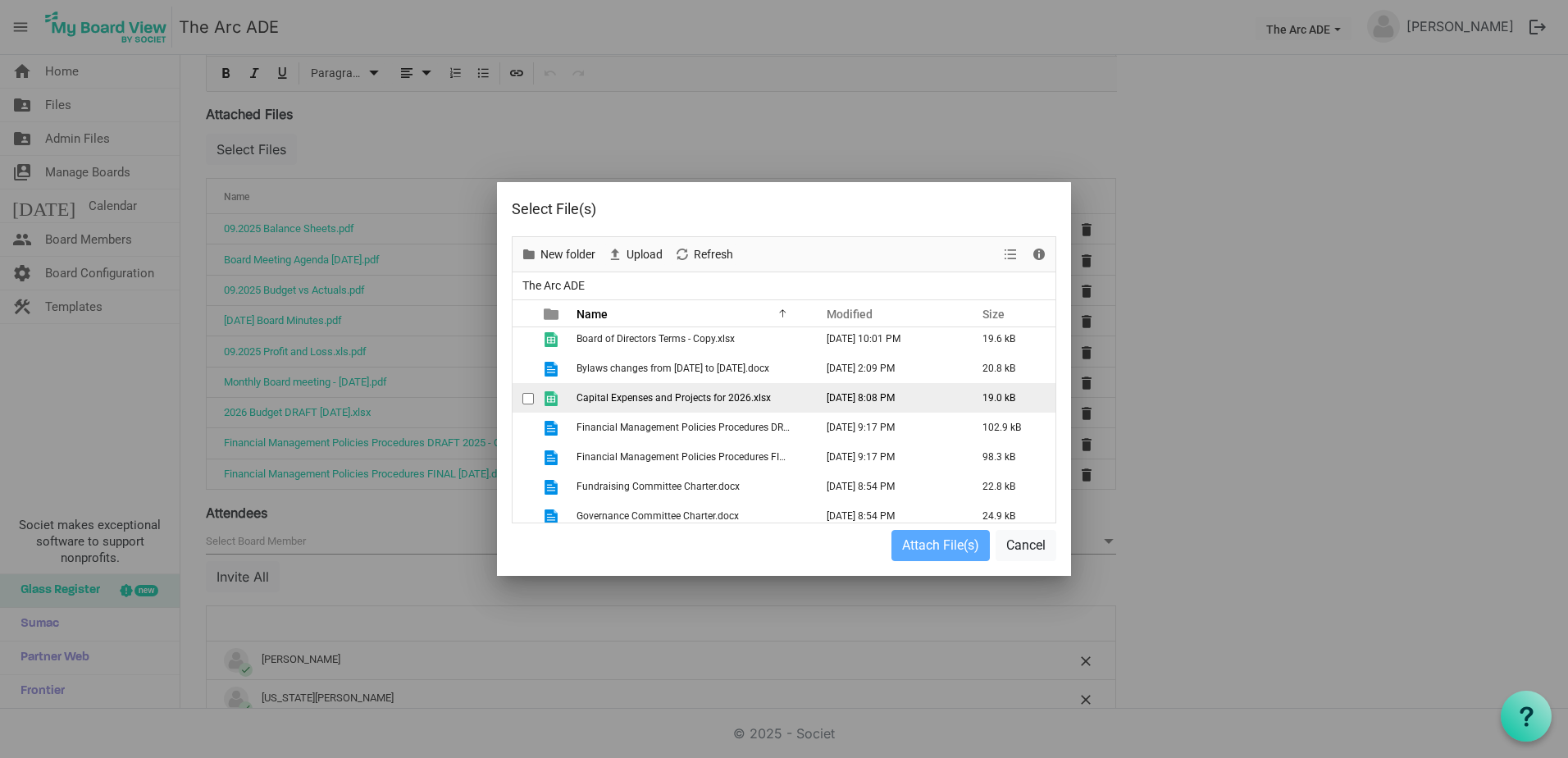
click at [682, 400] on span "Capital Expenses and Projects for 2026.xlsx" at bounding box center [673, 398] width 194 height 12
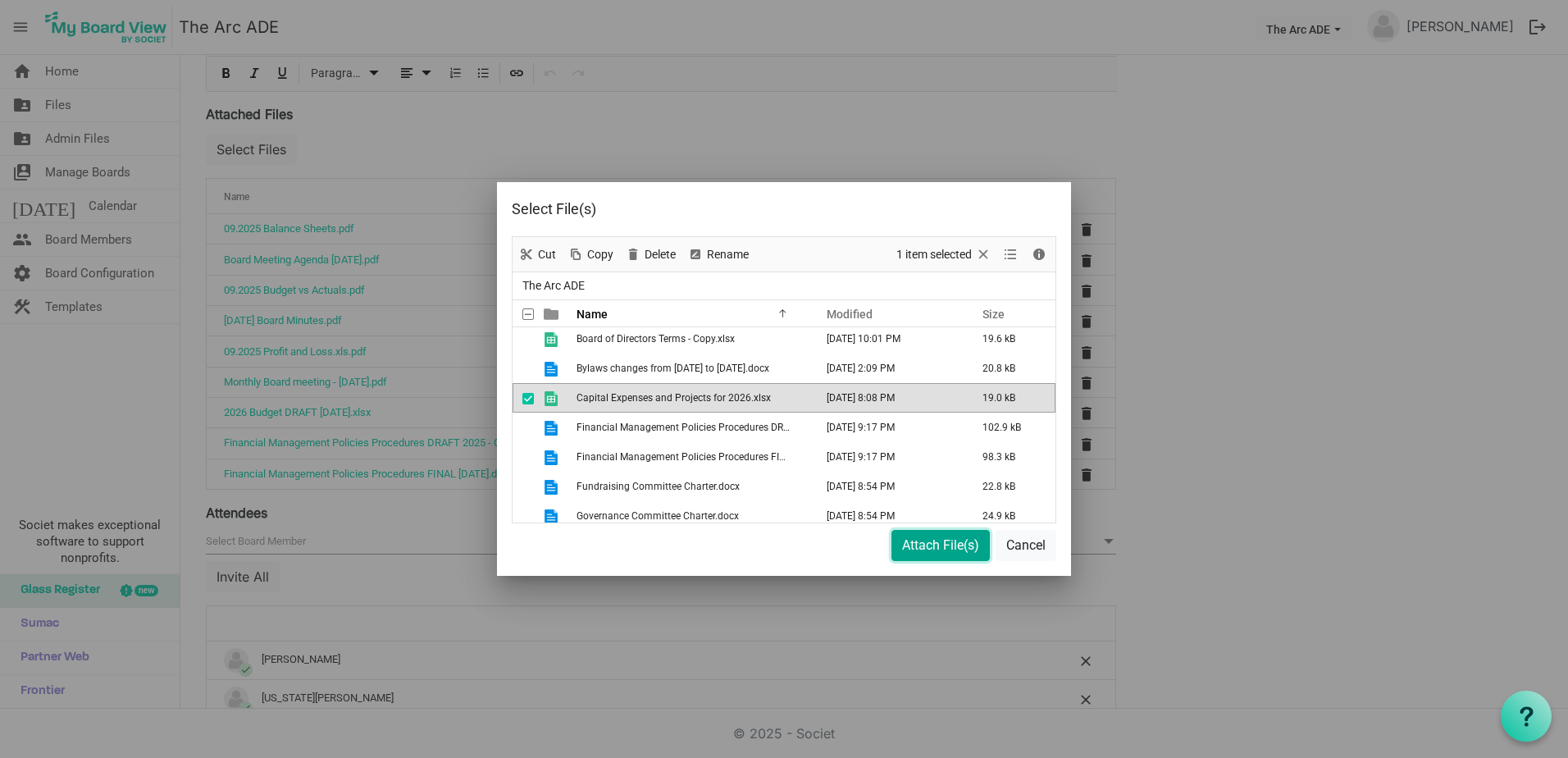
click at [930, 543] on button "Attach File(s)" at bounding box center [940, 546] width 98 height 31
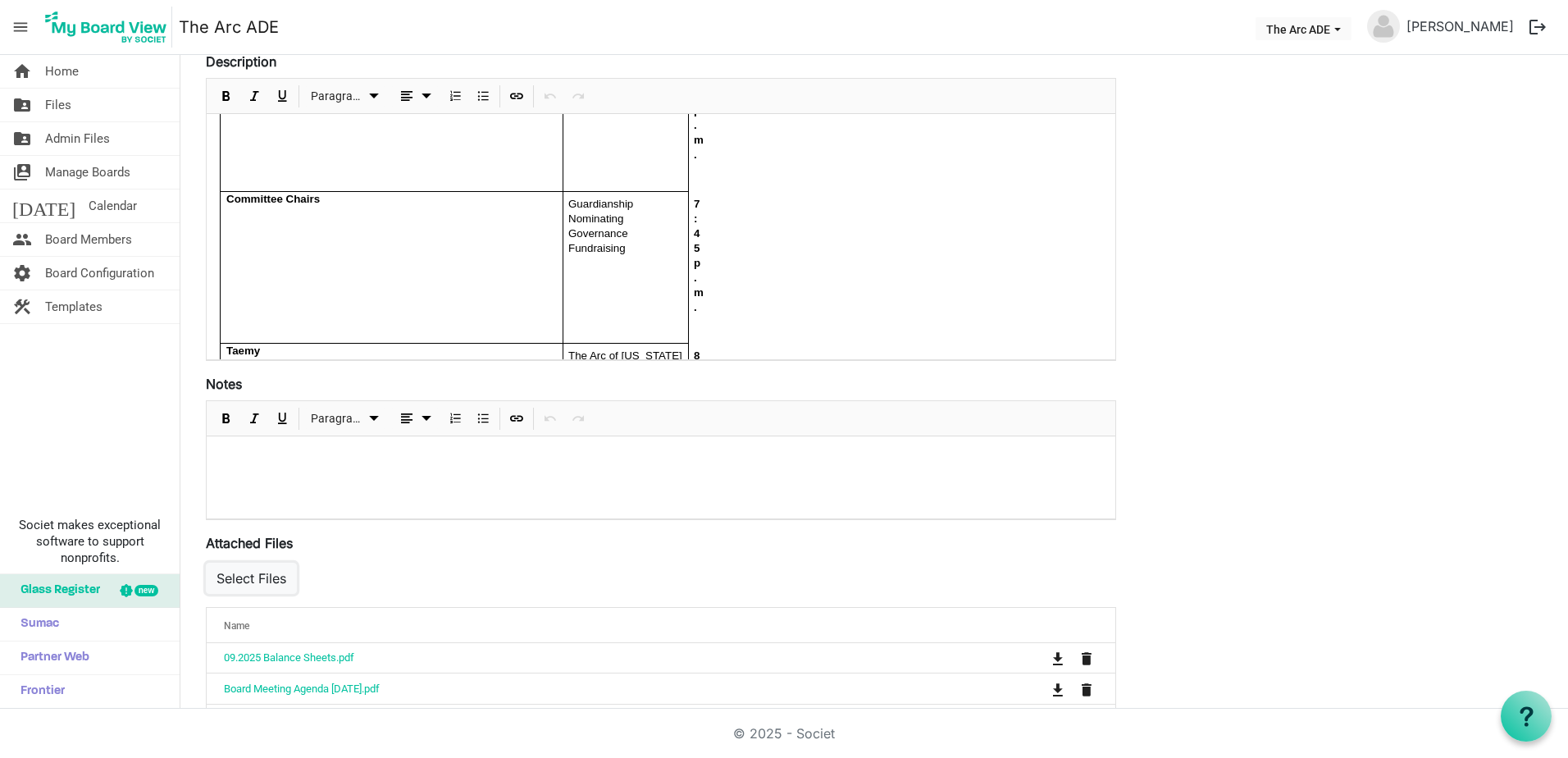
scroll to position [0, 0]
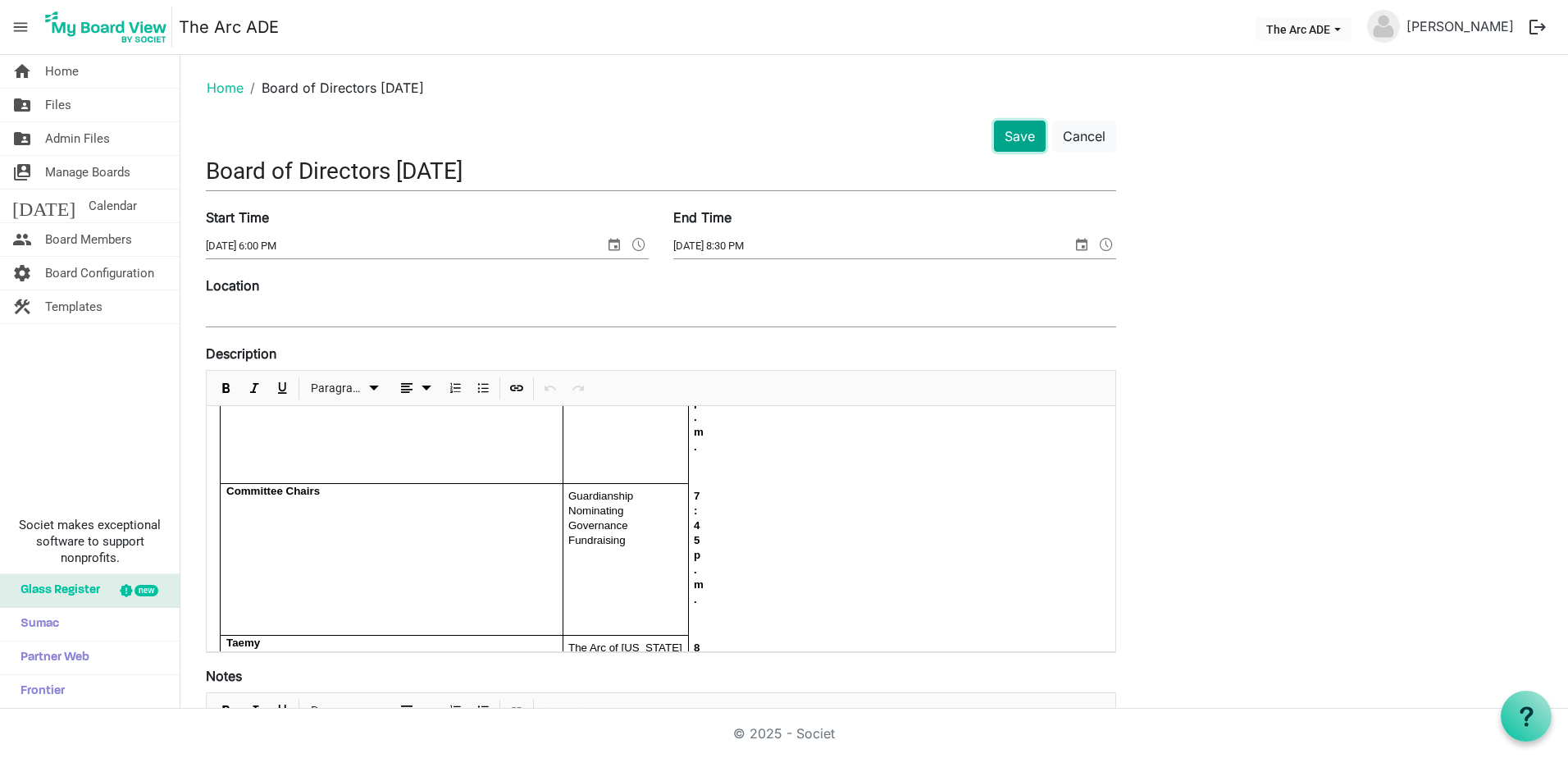
click at [1021, 133] on button "Save" at bounding box center [1019, 136] width 51 height 31
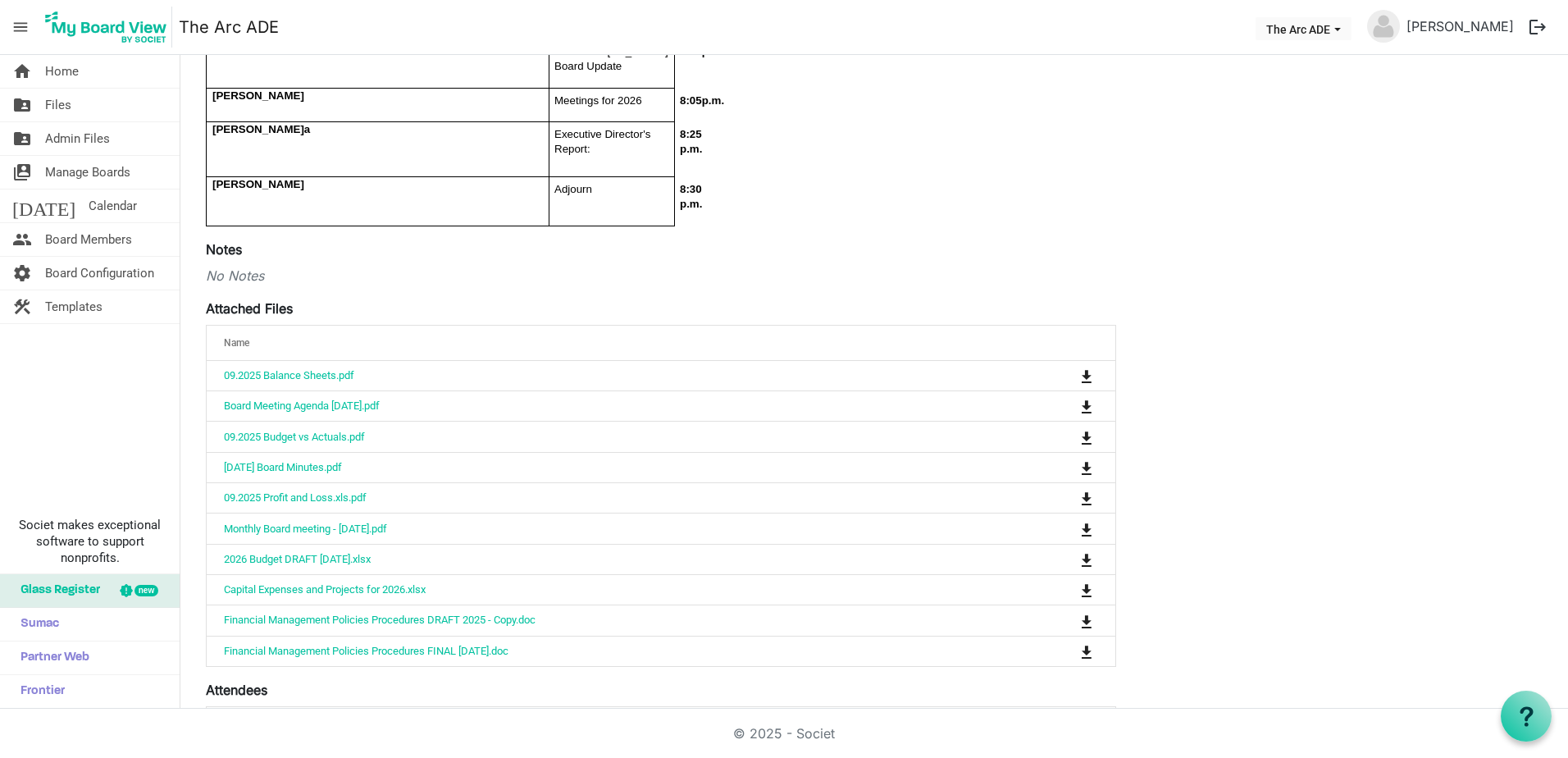
scroll to position [491, 0]
